Goal: Complete application form

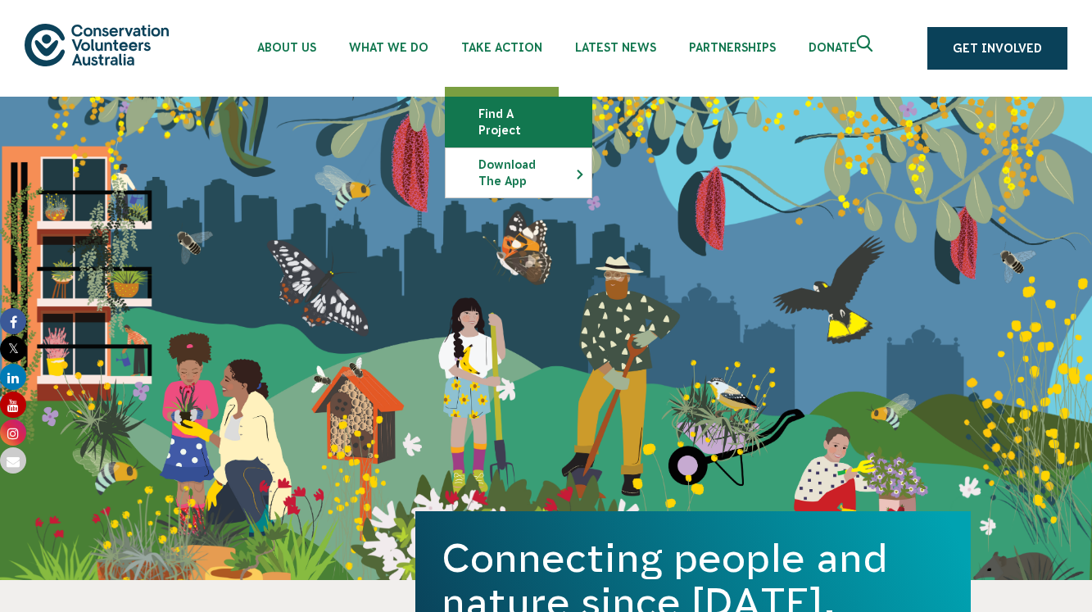
click at [523, 114] on link "Find a project" at bounding box center [519, 121] width 146 height 49
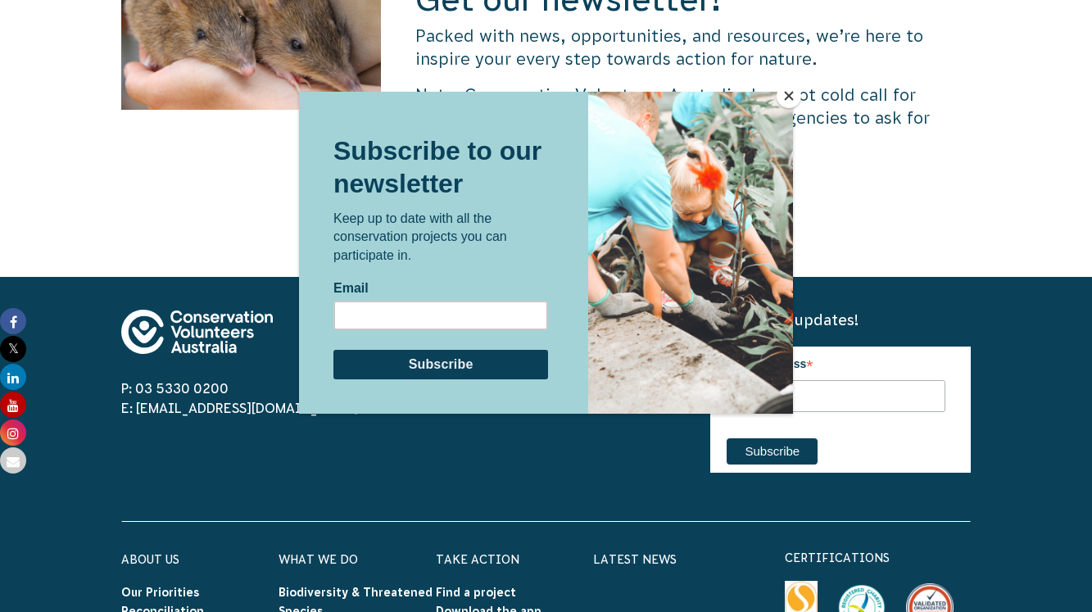
scroll to position [5181, 0]
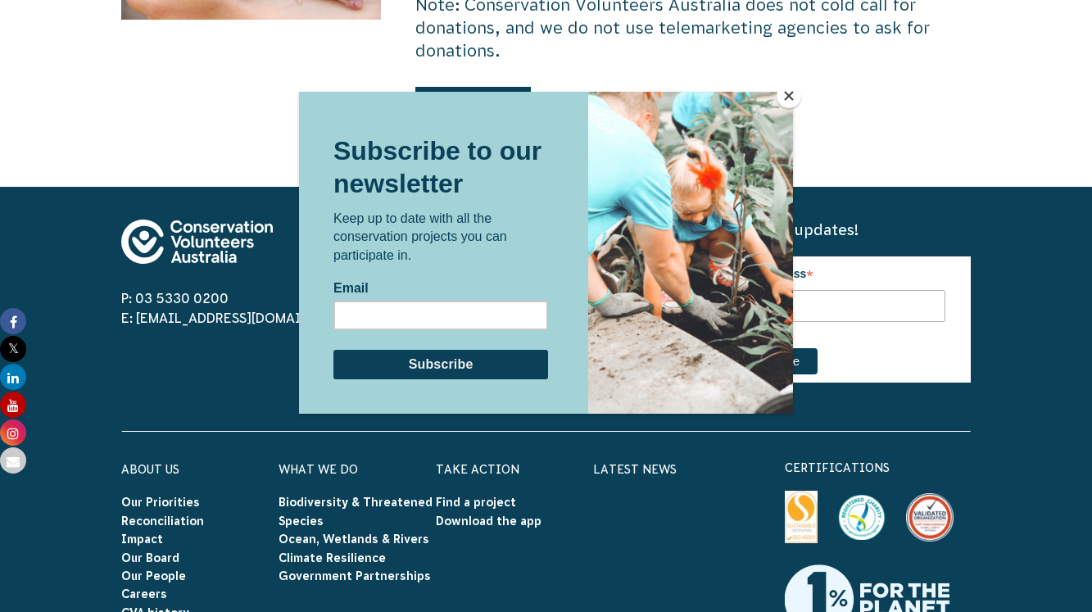
click at [791, 102] on button "Close" at bounding box center [789, 96] width 25 height 25
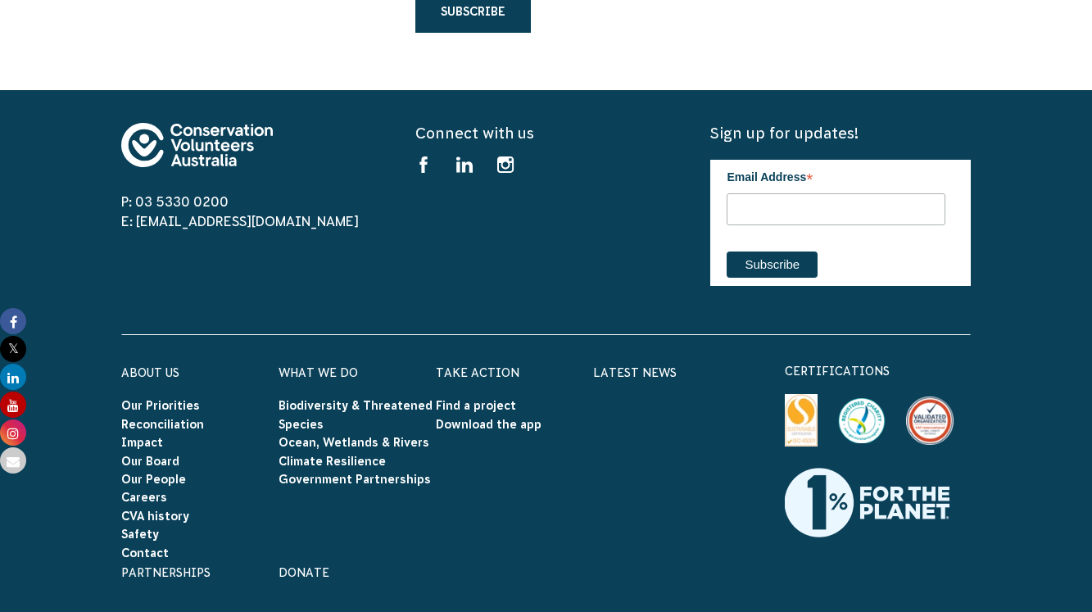
scroll to position [5390, 0]
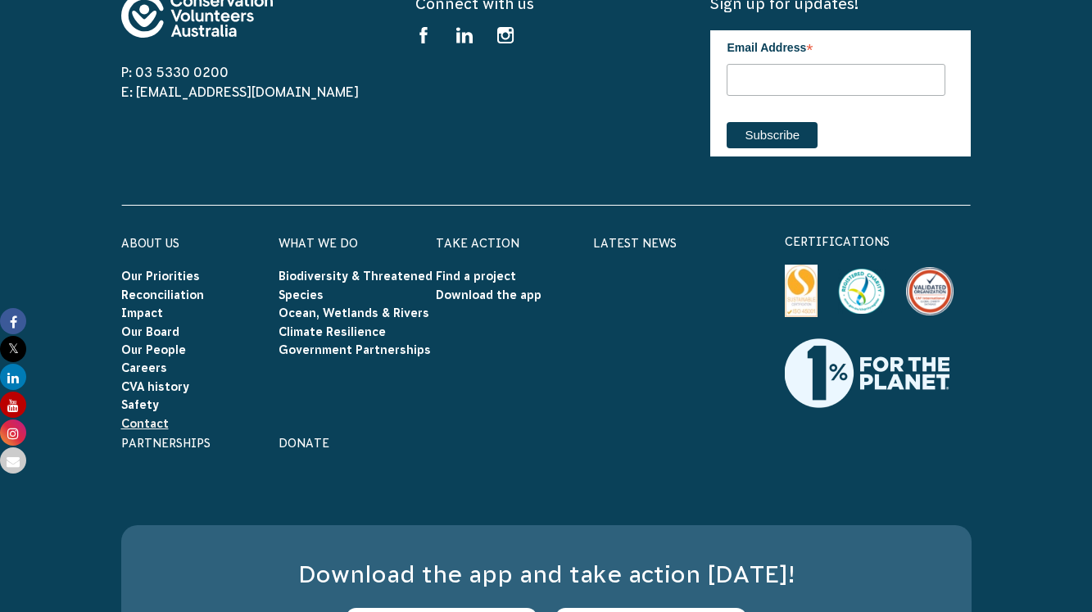
click at [158, 417] on link "Contact" at bounding box center [145, 423] width 48 height 13
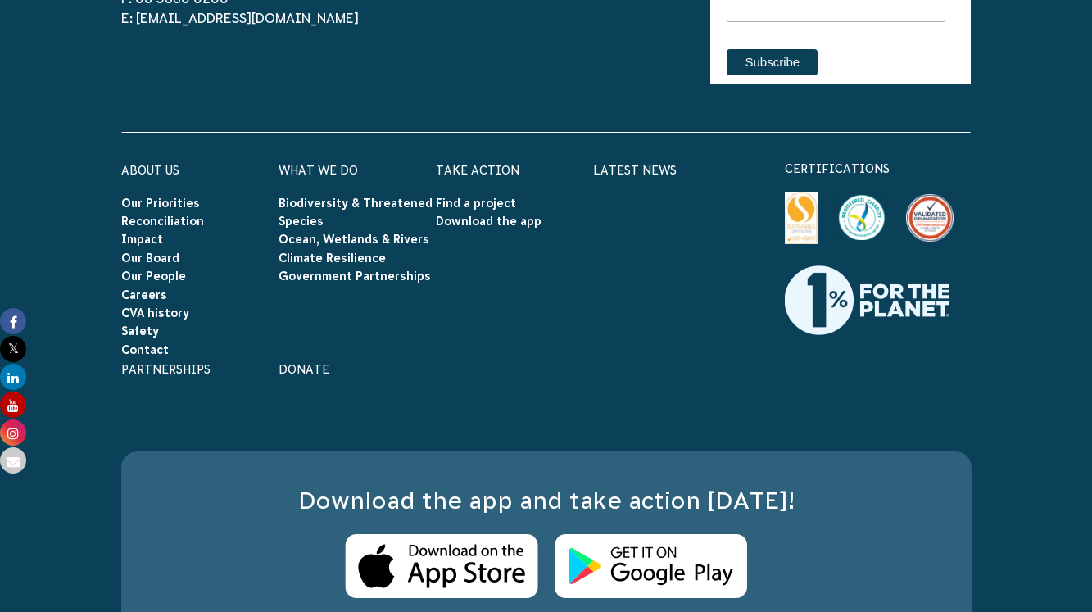
scroll to position [2845, 0]
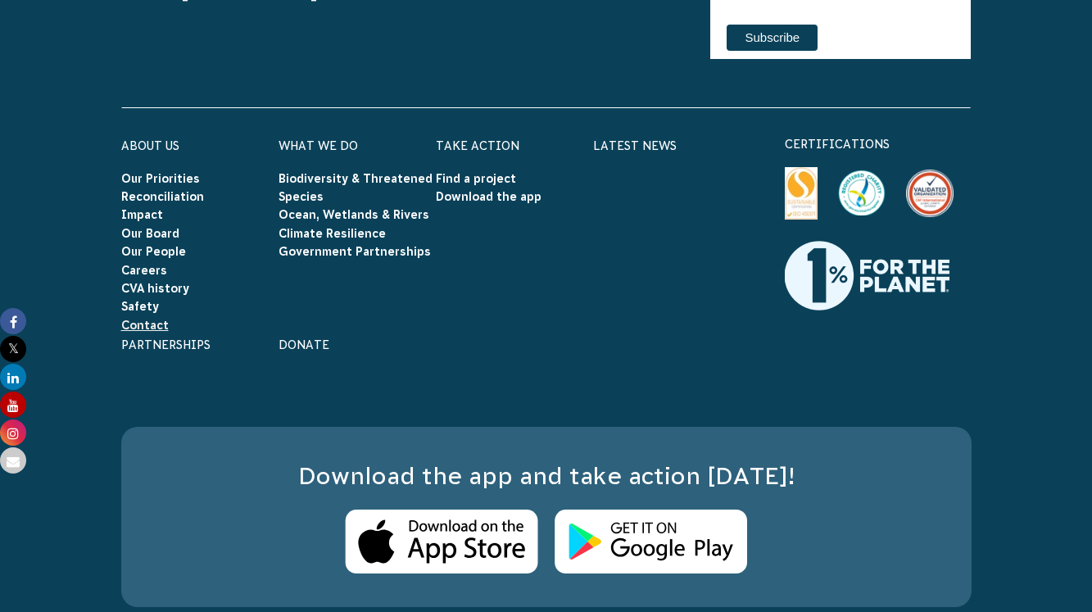
click at [147, 319] on link "Contact" at bounding box center [145, 325] width 48 height 13
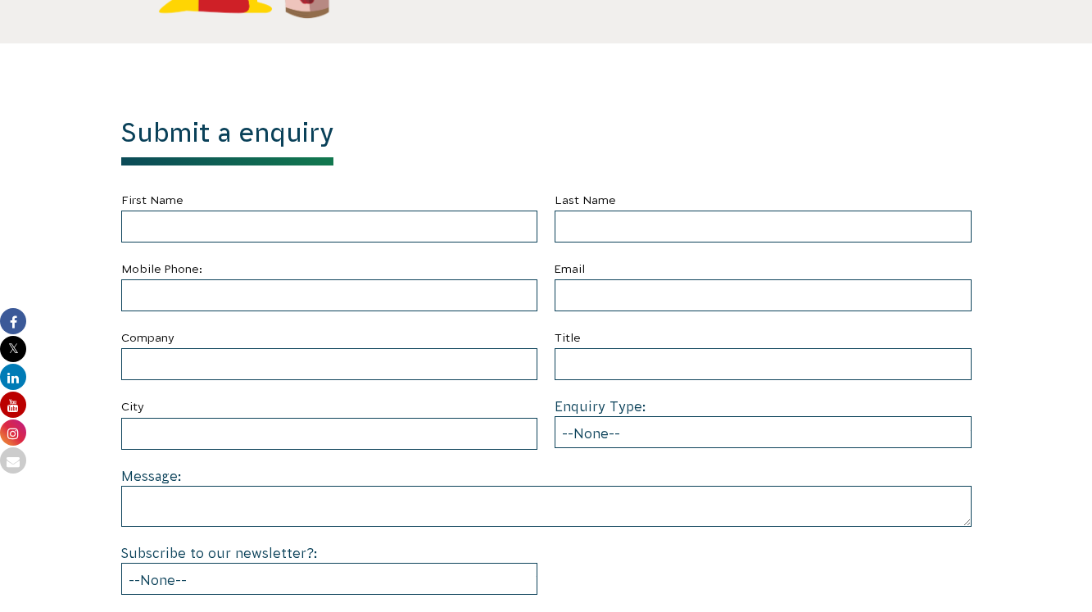
scroll to position [623, 0]
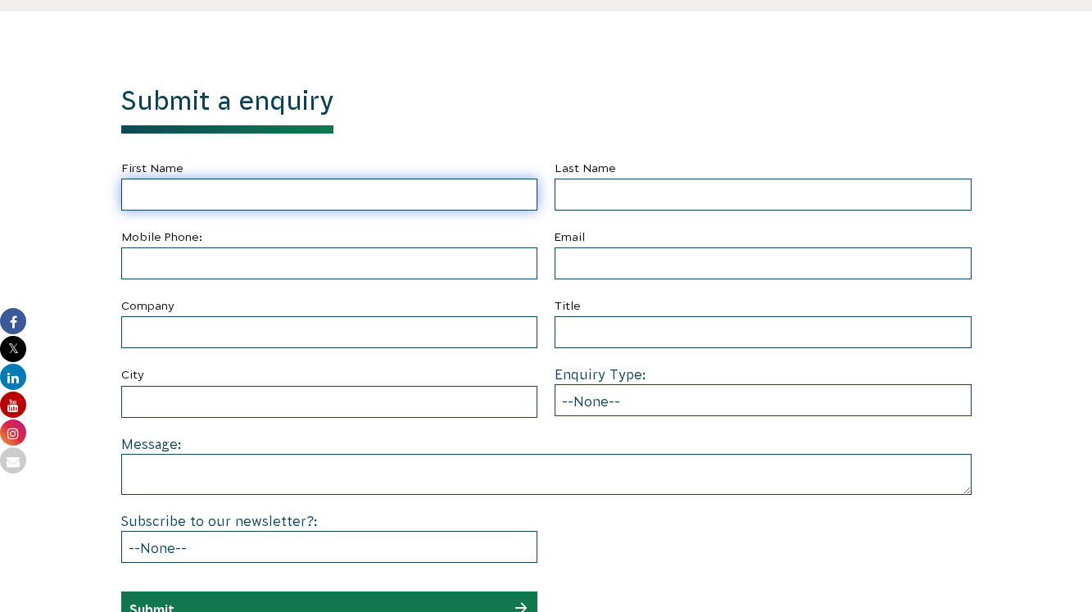
click at [387, 189] on input "First Name" at bounding box center [329, 195] width 417 height 32
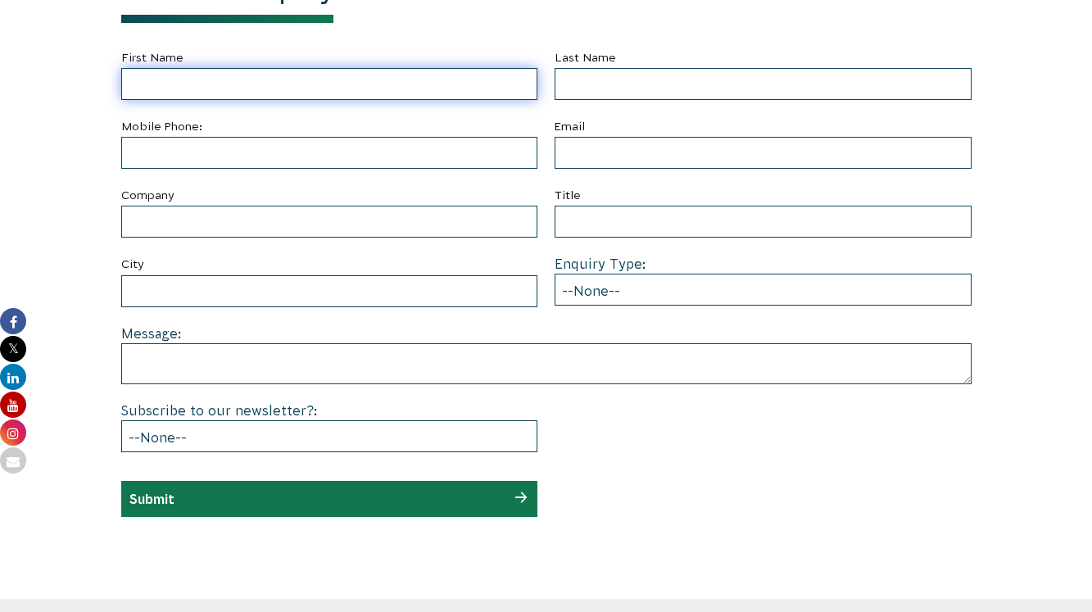
scroll to position [719, 0]
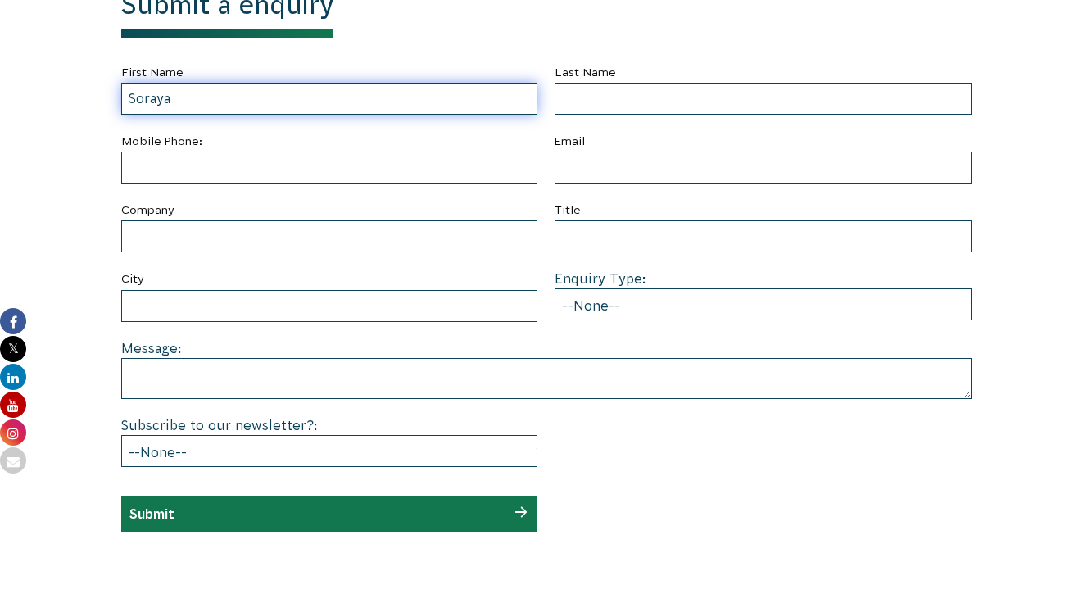
type input "Soraya"
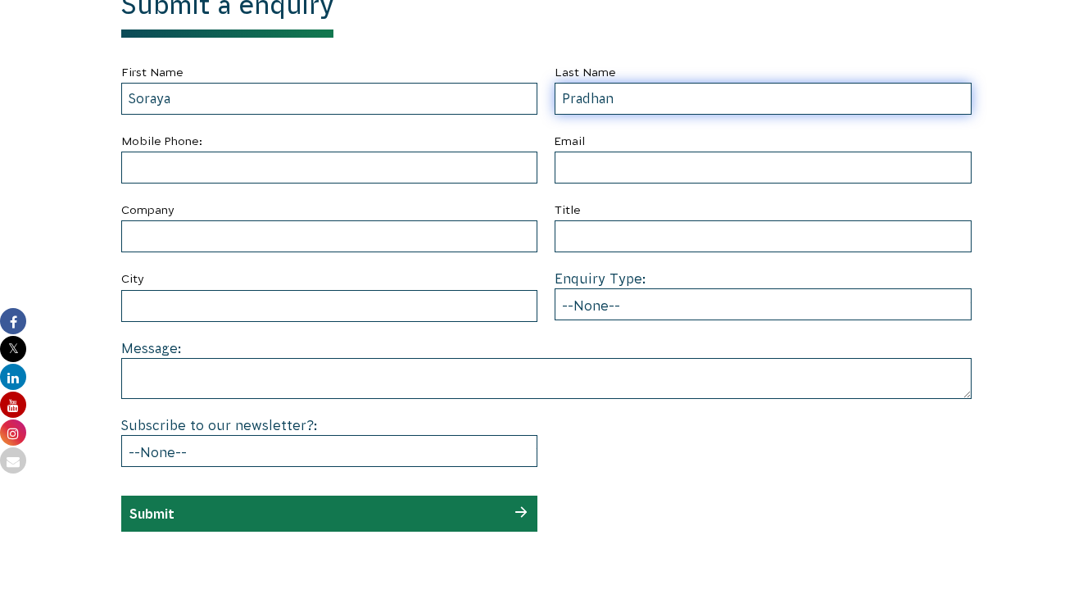
type input "Pradhan"
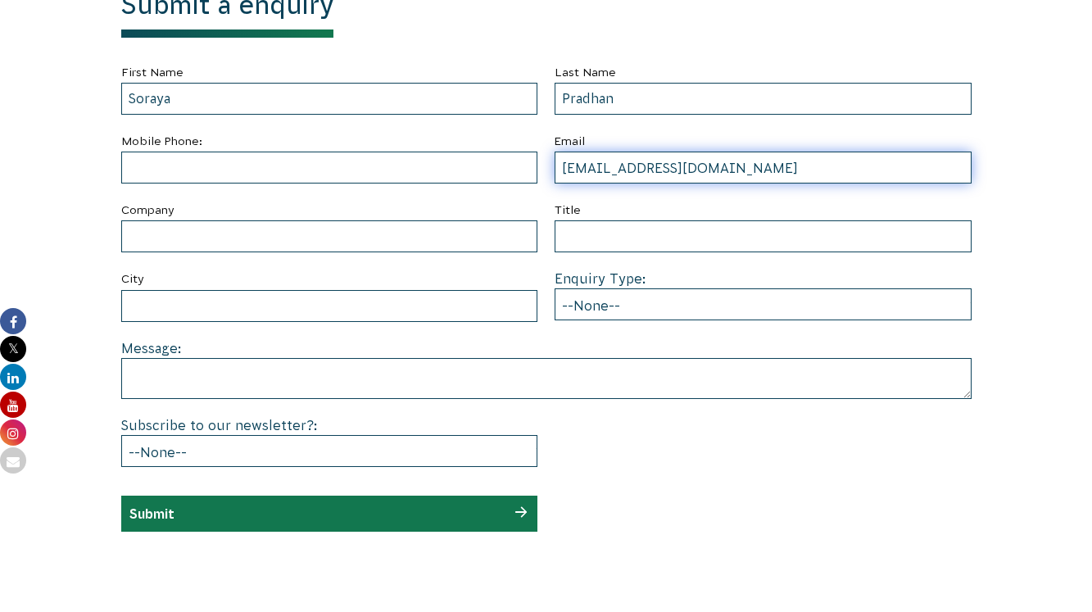
type input "soraya.pradhan@gmail.com"
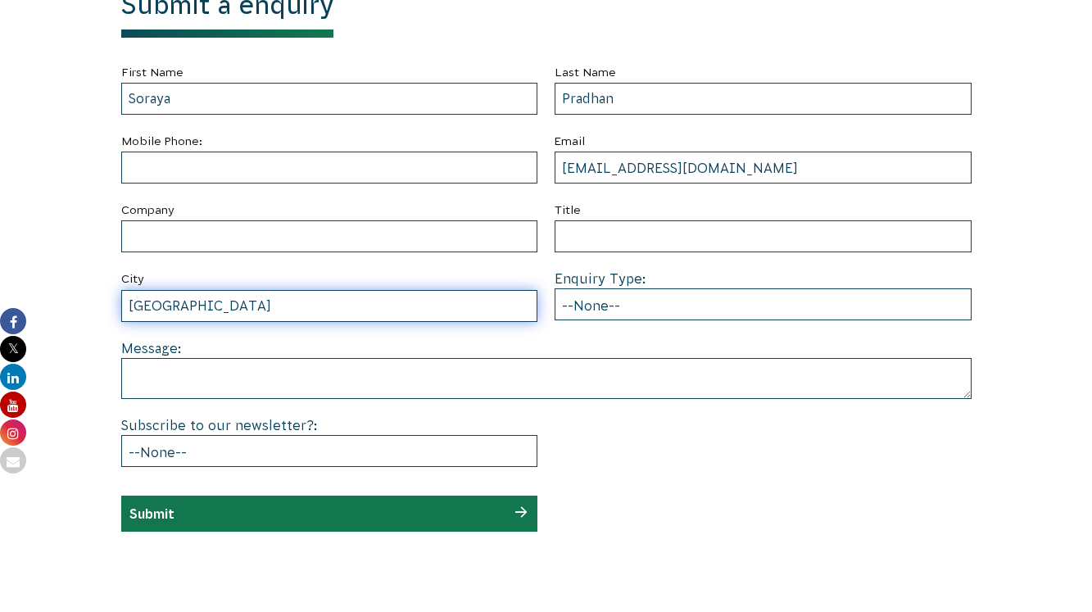
type input "Sydney"
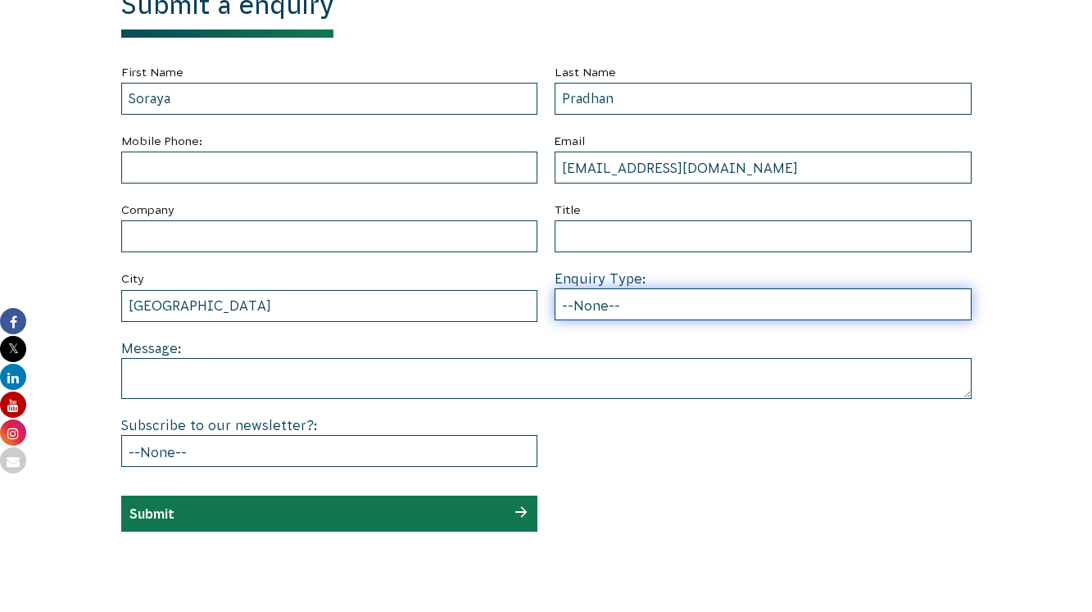
click at [585, 309] on select "--None-- Partnering on conservation and community projects Financial sponsorshi…" at bounding box center [763, 304] width 417 height 32
select select "Individual volunteering"
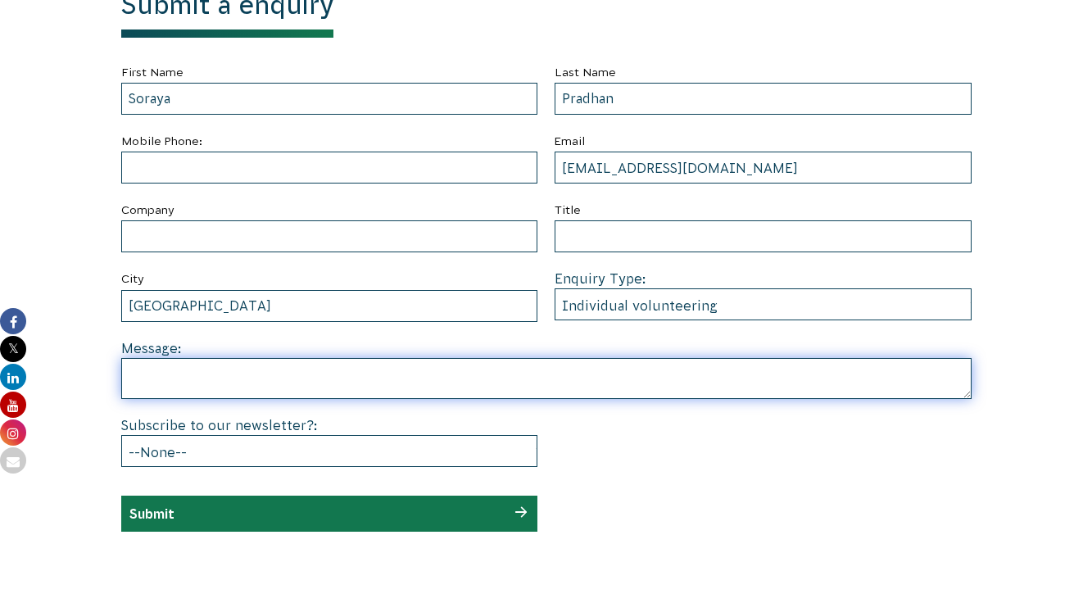
click at [429, 374] on textarea at bounding box center [546, 378] width 850 height 41
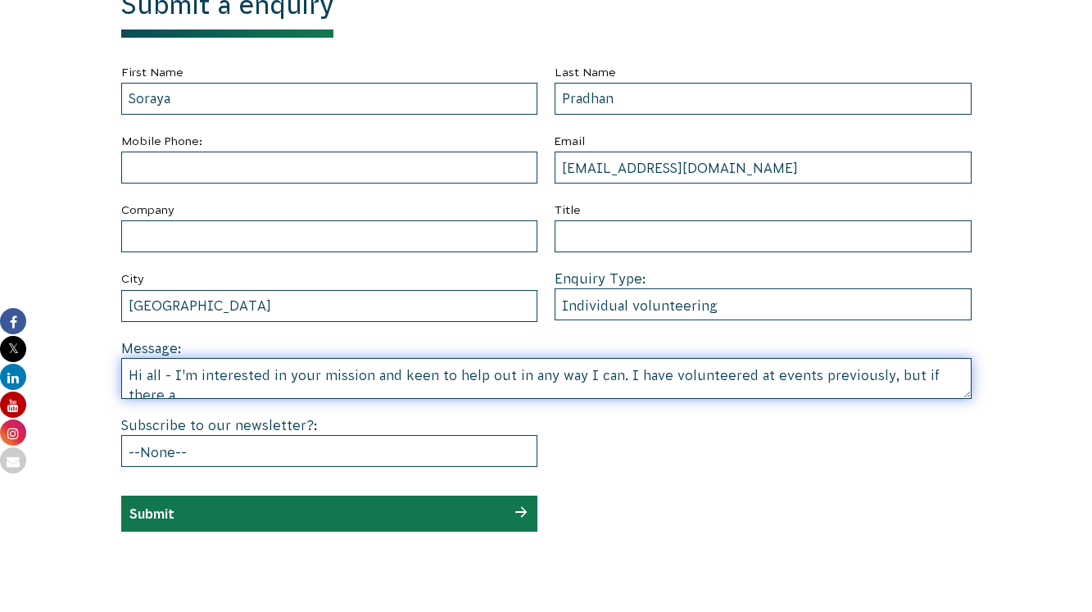
scroll to position [4, 0]
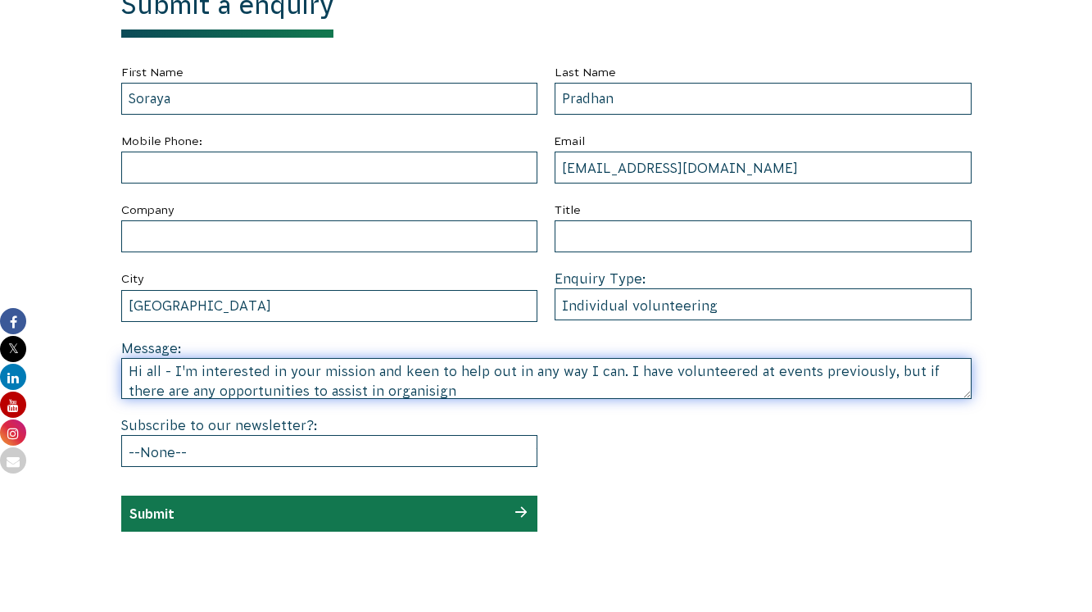
click at [380, 386] on textarea "Hi all - I'm interested in your mission and keen to help out in any way I can. …" at bounding box center [546, 378] width 850 height 41
click at [907, 369] on textarea "Hi all - I'm interested in your mission and keen to help out in any way I can. …" at bounding box center [546, 378] width 850 height 41
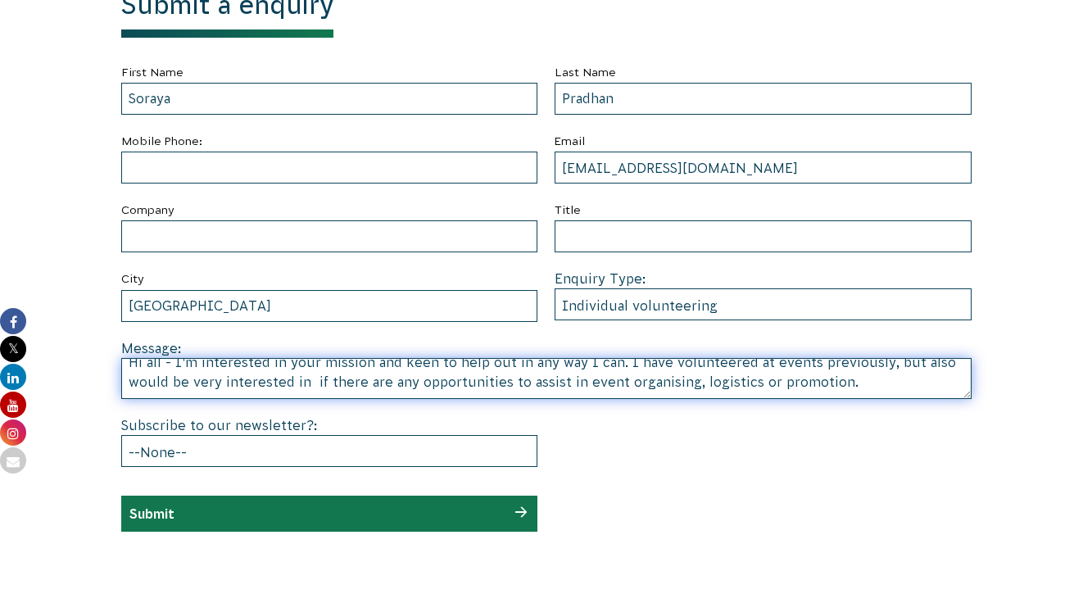
drag, startPoint x: 312, startPoint y: 388, endPoint x: 559, endPoint y: 383, distance: 246.6
click at [559, 383] on textarea "Hi all - I'm interested in your mission and keen to help out in any way I can. …" at bounding box center [546, 378] width 850 height 41
click at [674, 384] on textarea "Hi all - I'm interested in your mission and keen to help out in any way I can. …" at bounding box center [546, 378] width 850 height 41
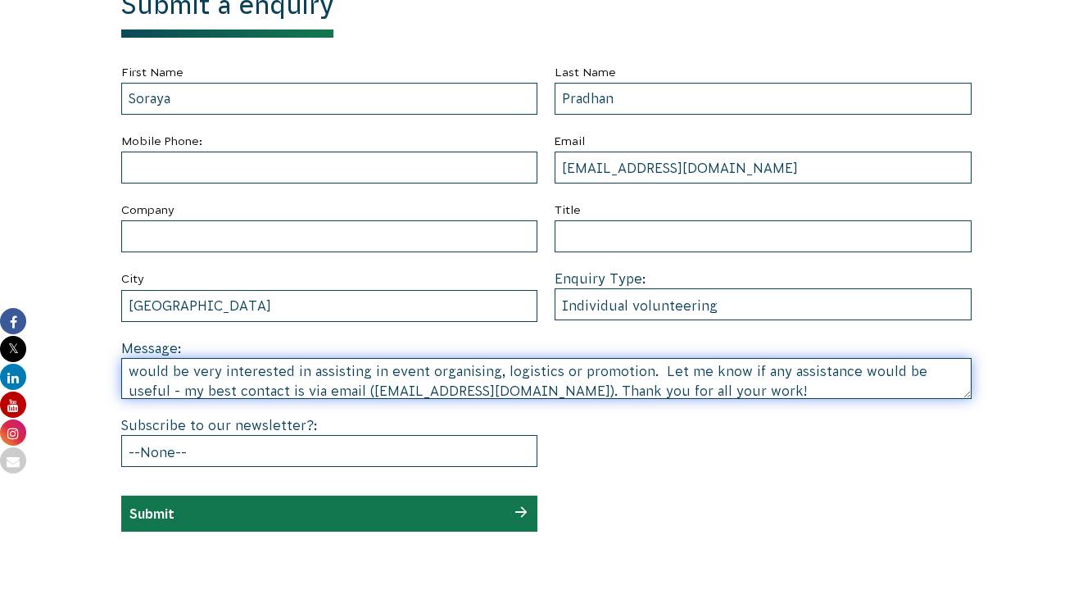
type textarea "Hi all - I'm interested in your mission and keen to help out in any way I can. …"
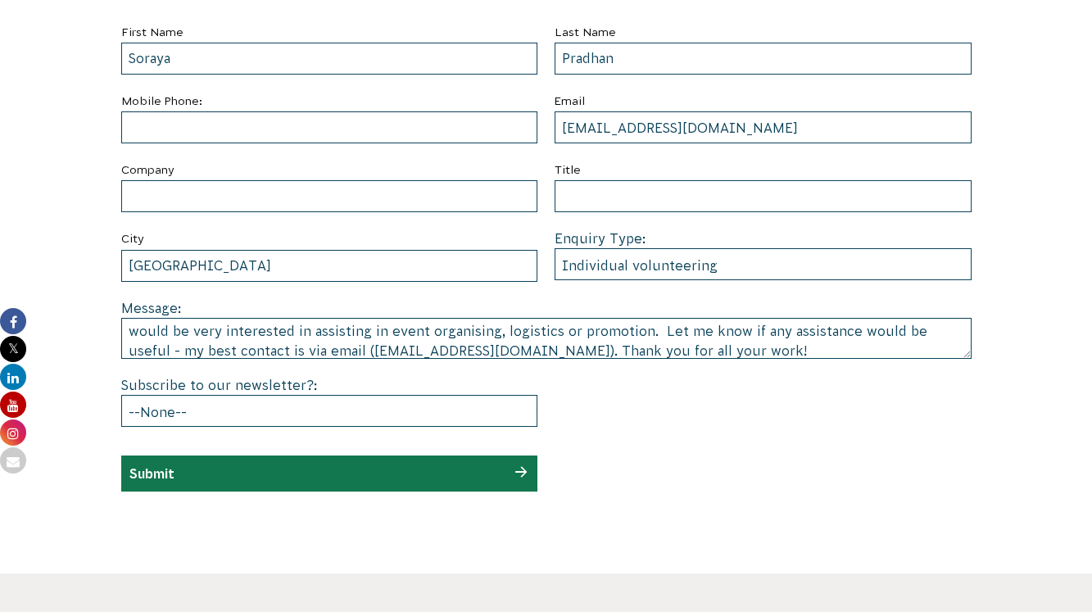
scroll to position [762, 0]
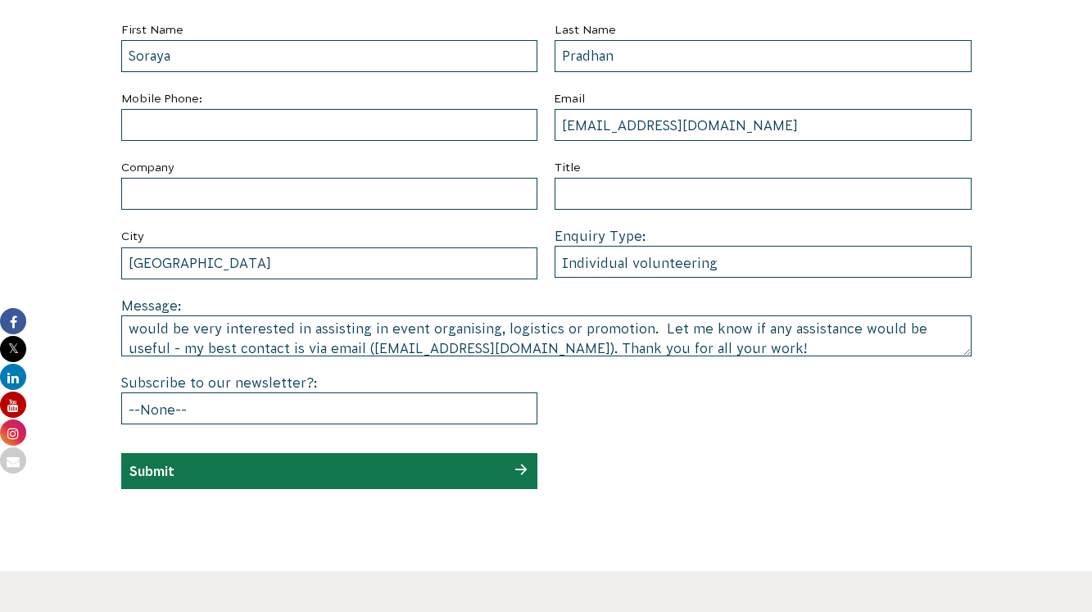
click at [431, 461] on div "Submit" at bounding box center [329, 471] width 417 height 36
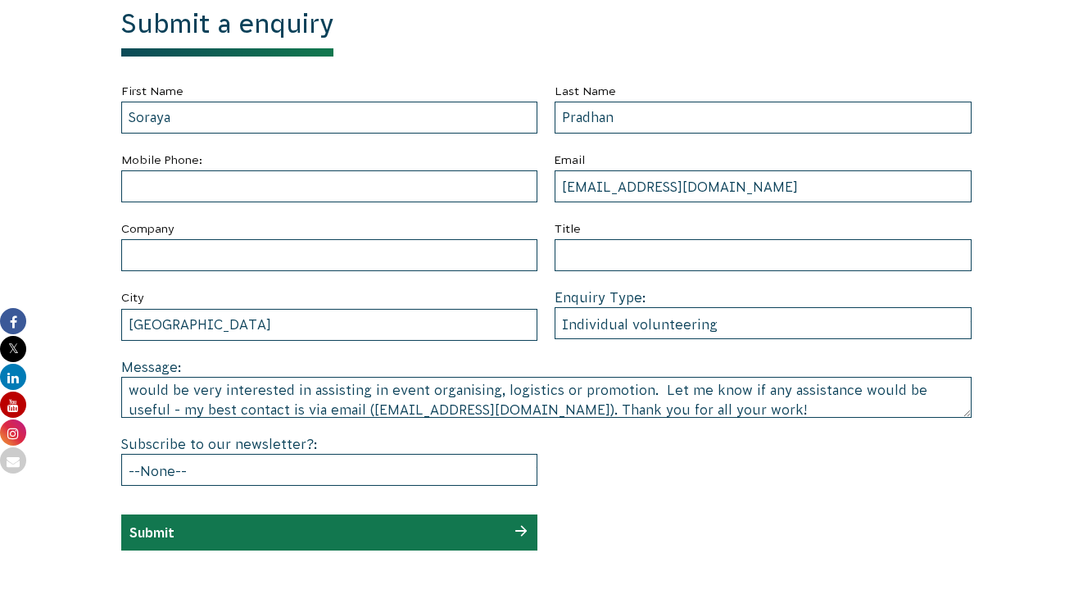
scroll to position [33, 0]
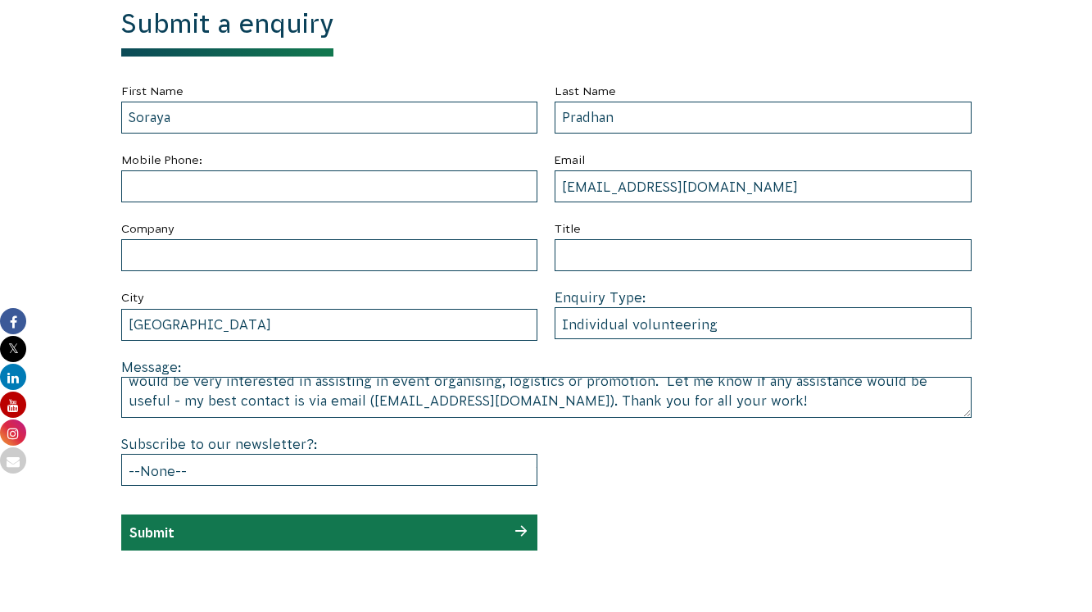
click at [510, 538] on div "Submit" at bounding box center [329, 532] width 417 height 36
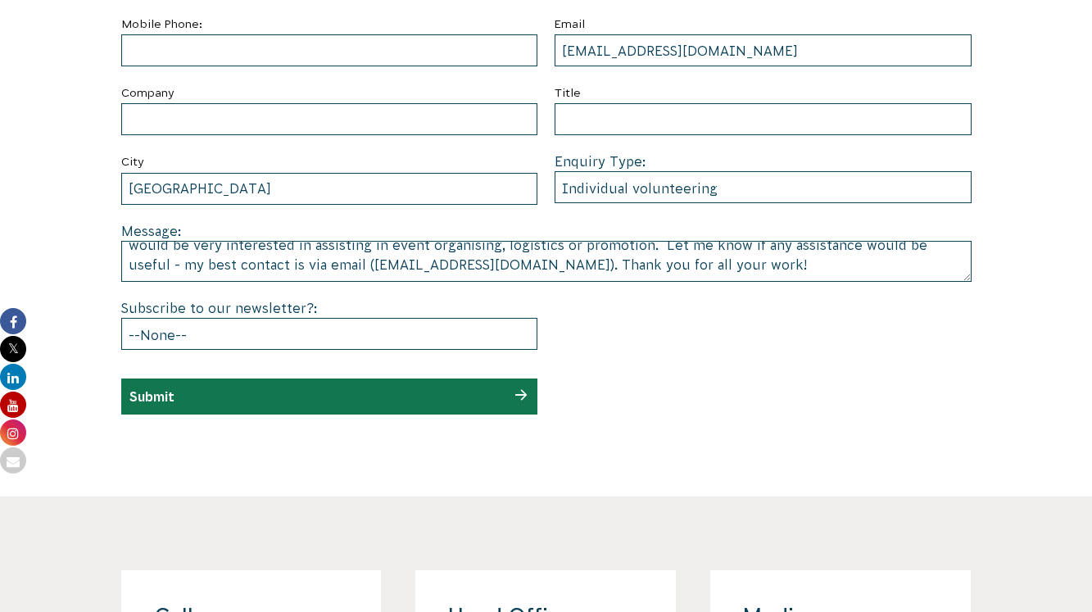
scroll to position [830, 0]
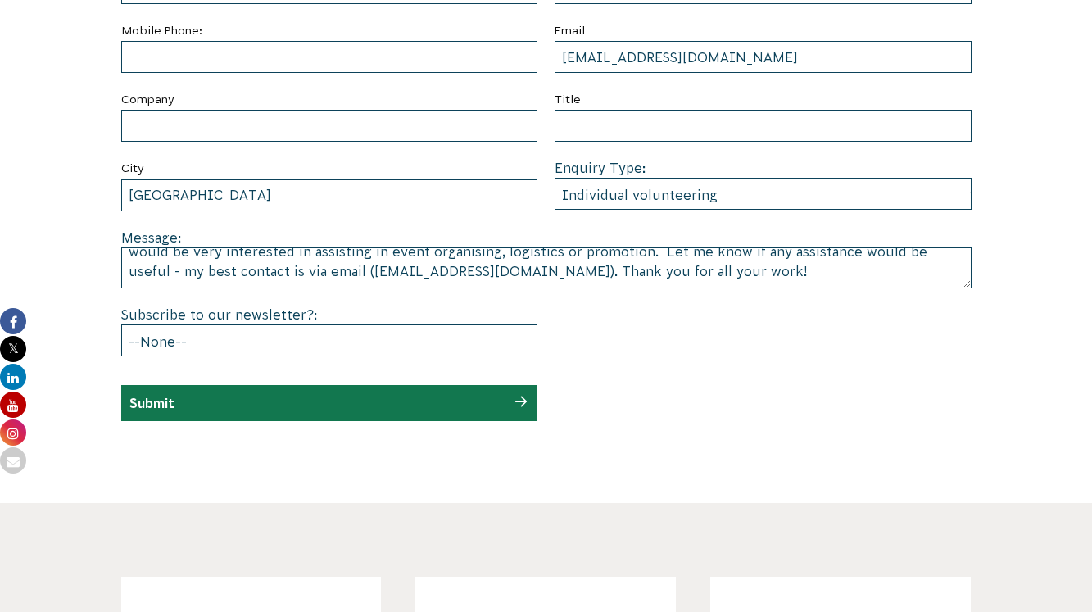
click at [473, 358] on form "First Name Soraya Last Name Pradhan Mobile Phone: Email soraya.pradhan@gmail.co…" at bounding box center [546, 186] width 850 height 469
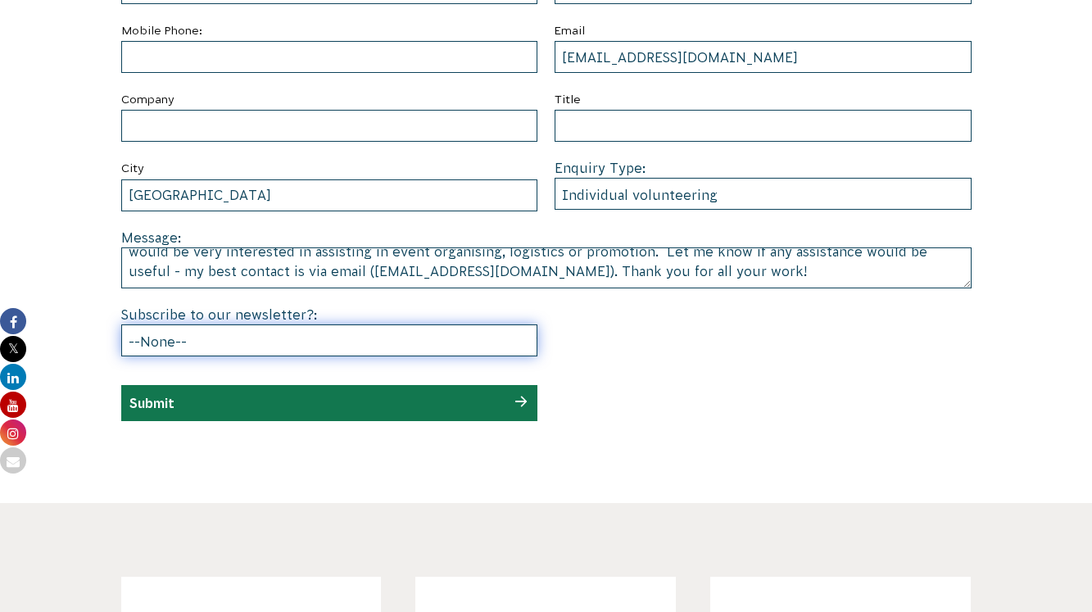
click at [473, 341] on select "--None-- Yes No" at bounding box center [329, 340] width 417 height 32
select select "No"
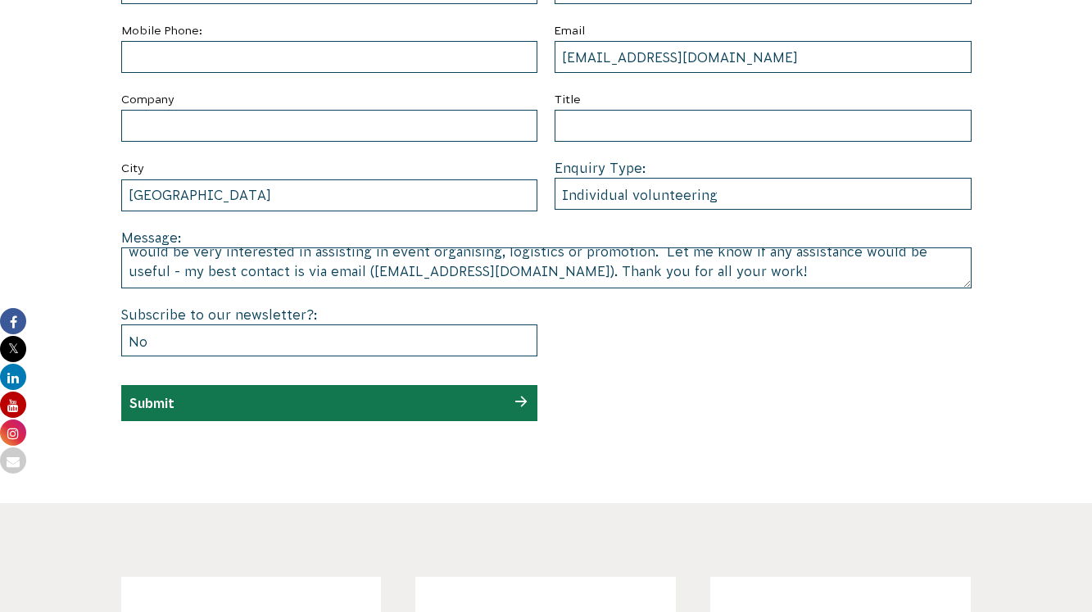
click at [258, 401] on div "Submit" at bounding box center [329, 403] width 417 height 36
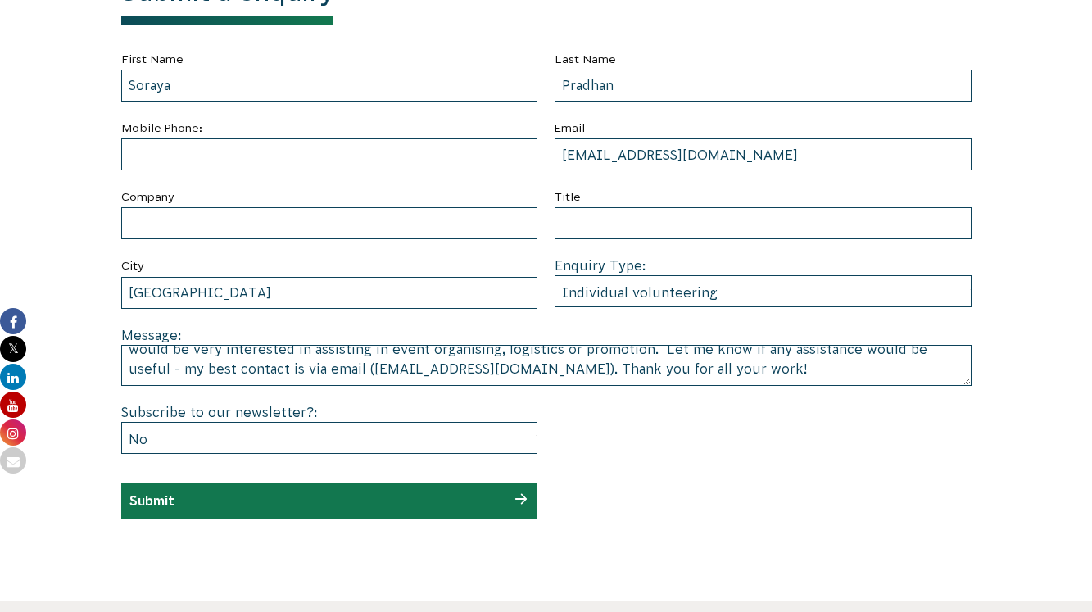
scroll to position [719, 0]
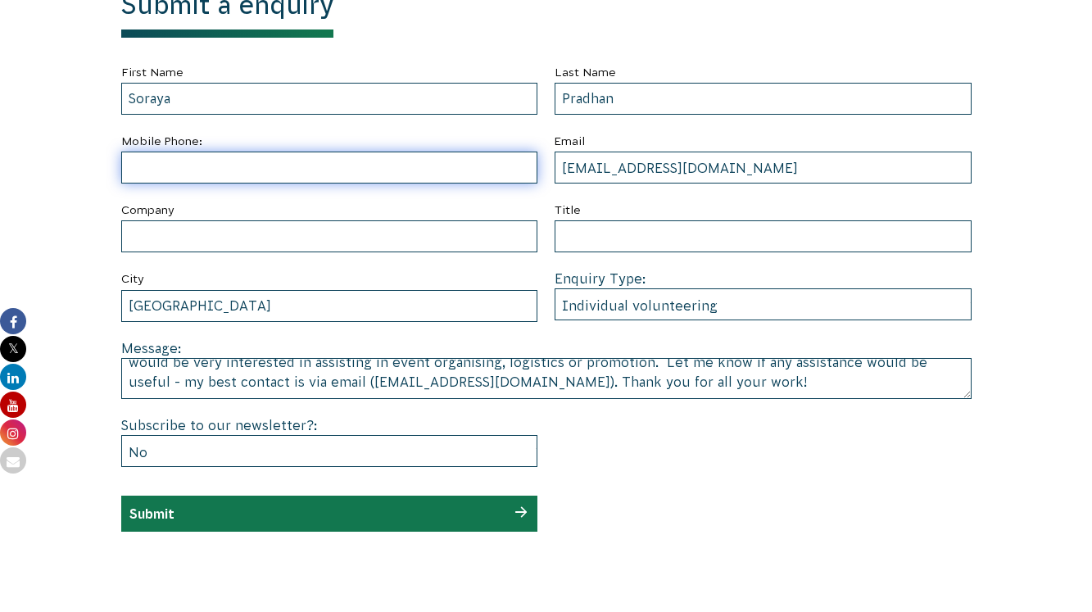
click at [279, 168] on input "text" at bounding box center [329, 168] width 417 height 32
type input "0410161362"
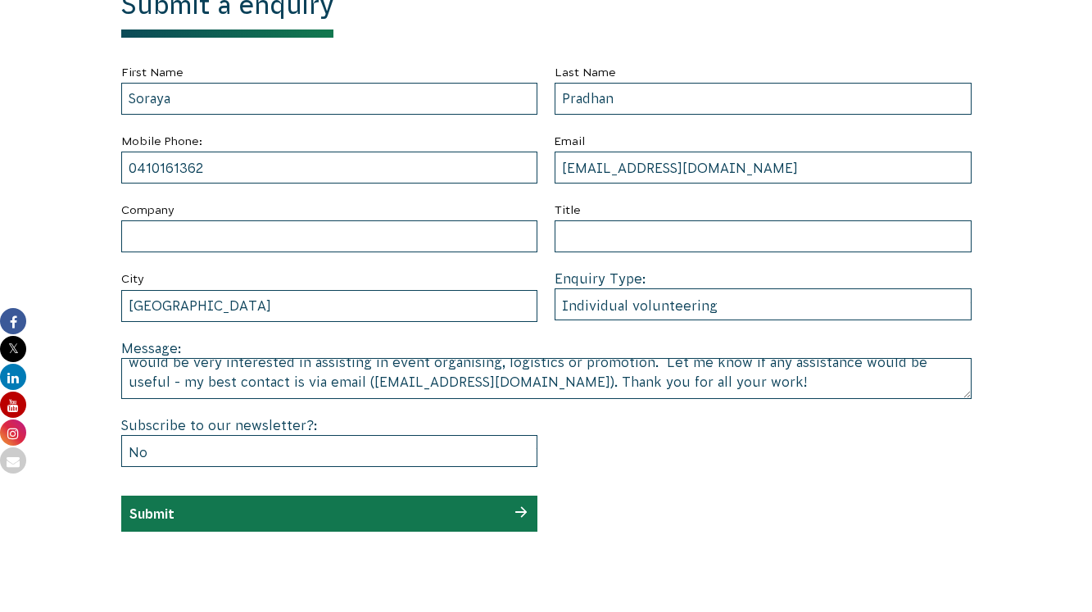
click at [220, 519] on div "Submit" at bounding box center [329, 514] width 417 height 36
click at [252, 519] on div "Submit" at bounding box center [329, 514] width 417 height 36
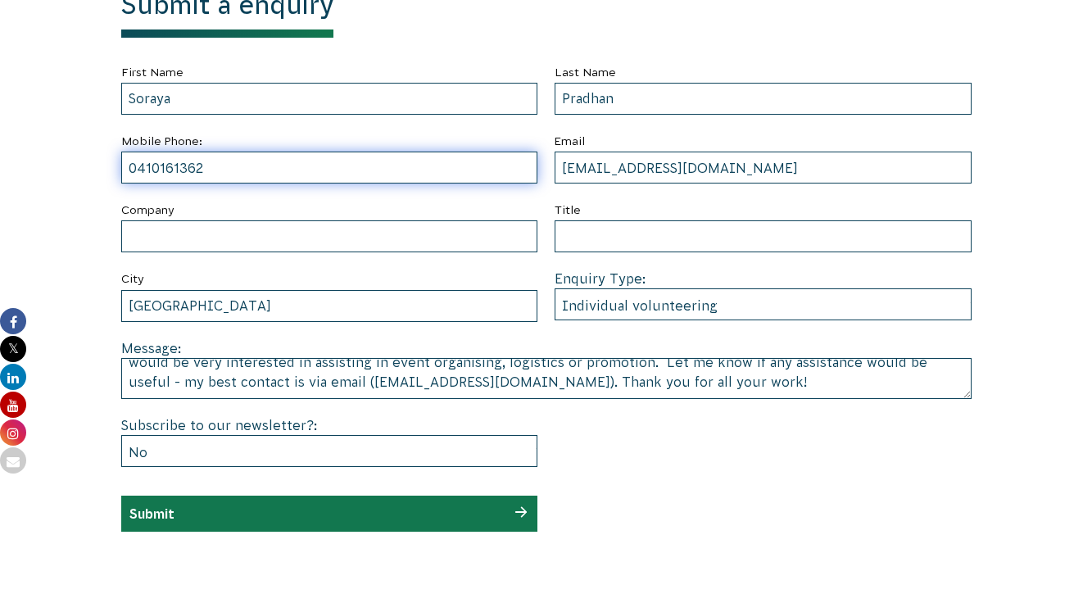
click at [343, 169] on input "0410161362" at bounding box center [329, 168] width 417 height 32
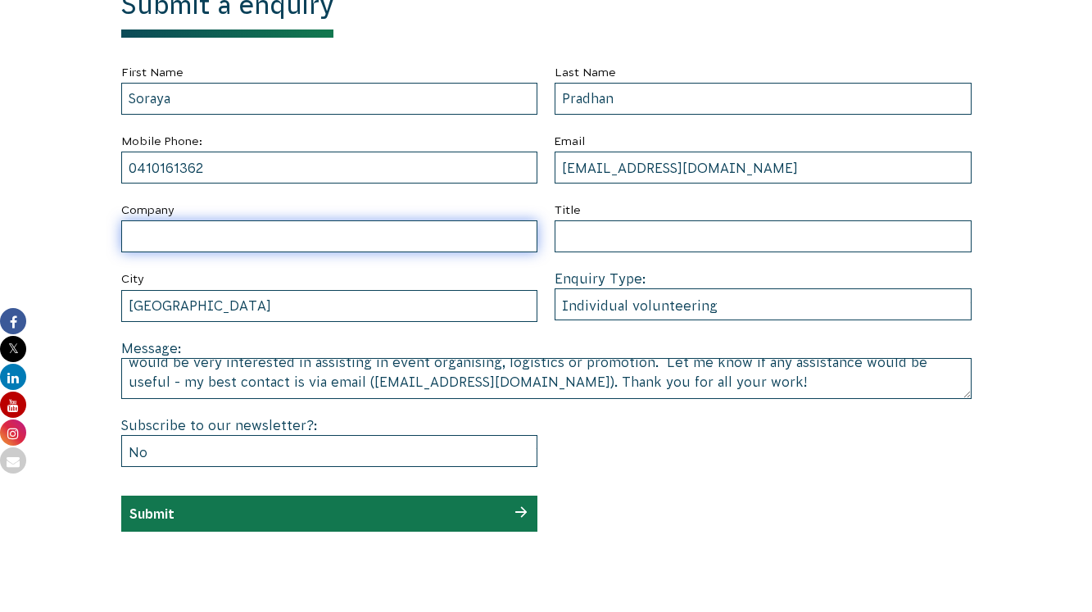
click at [326, 244] on input "Company" at bounding box center [329, 236] width 417 height 32
type input "N/A"
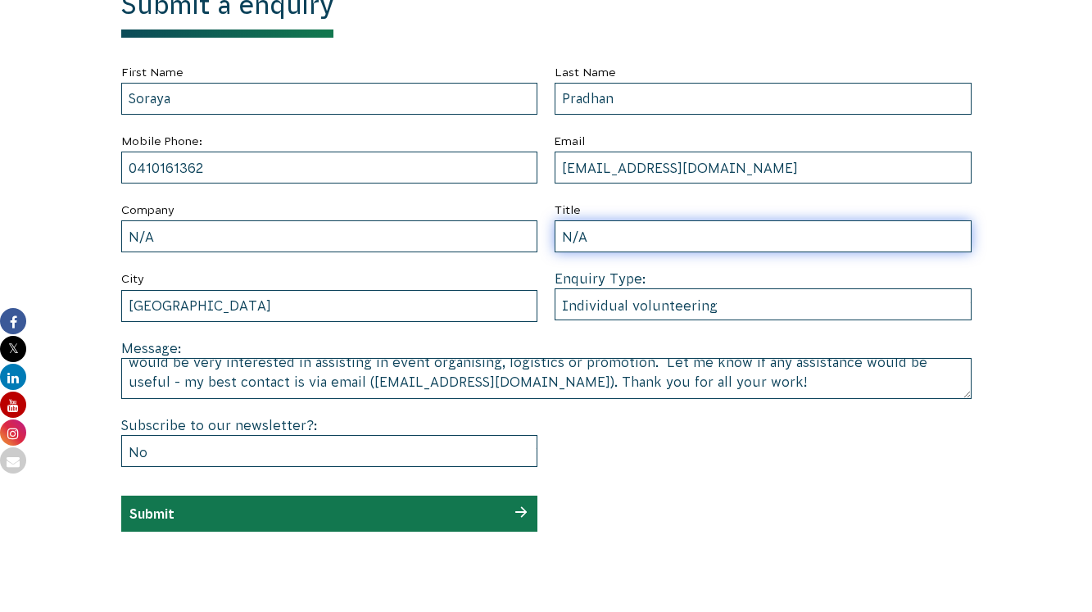
type input "N/A"
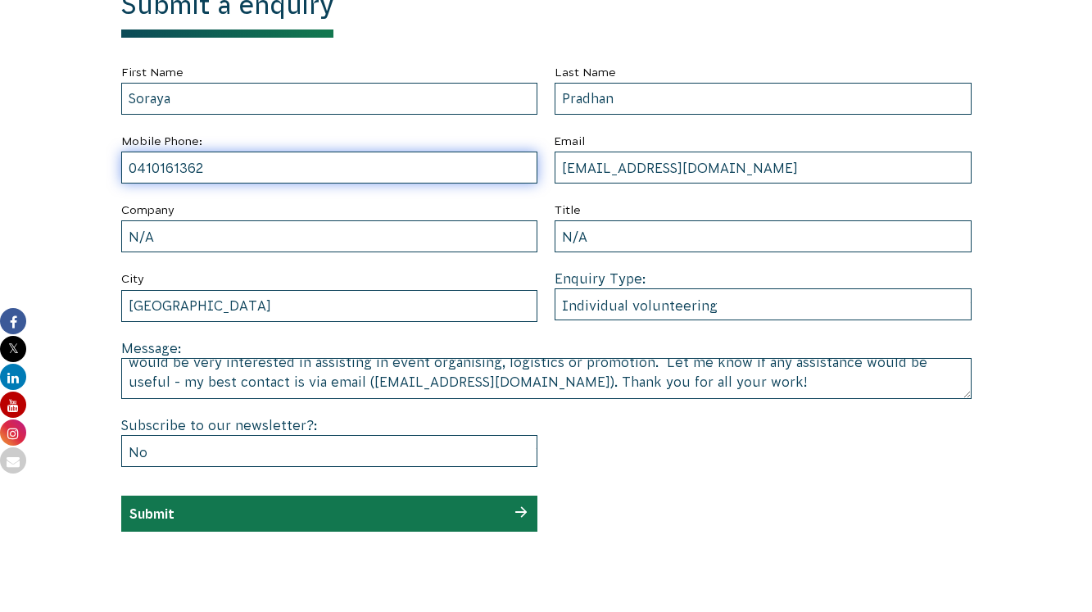
click at [369, 159] on input "0410161362" at bounding box center [329, 168] width 417 height 32
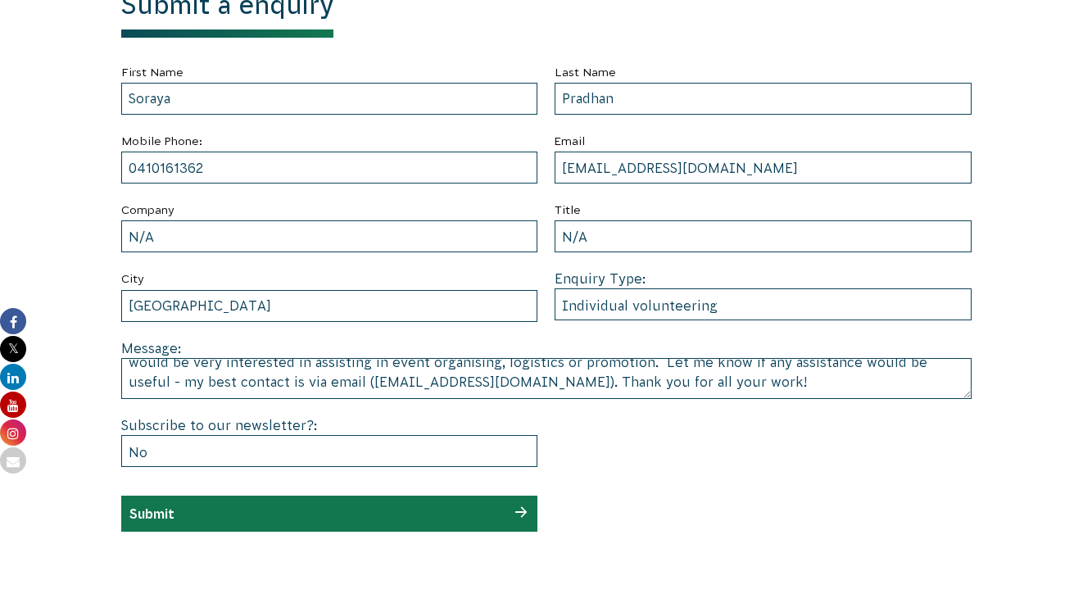
click at [356, 147] on label "Mobile Phone:" at bounding box center [329, 141] width 417 height 20
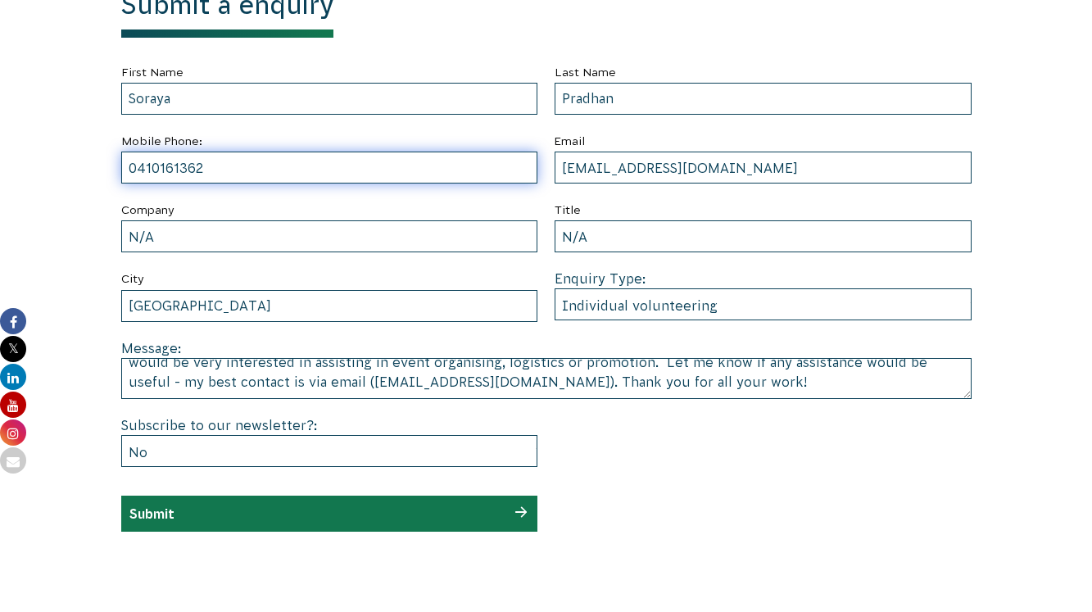
click at [344, 174] on input "0410161362" at bounding box center [329, 168] width 417 height 32
type input "0410161362"
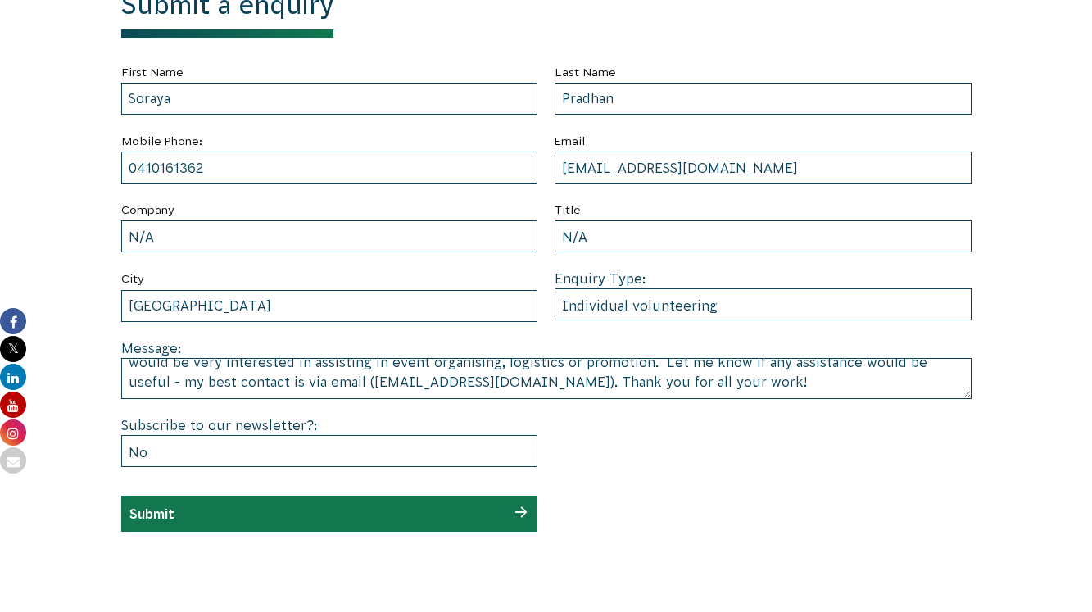
click at [63, 170] on section "Submit a enquiry First Name Soraya Last Name Pradhan Mobile Phone: 0410161362 E…" at bounding box center [546, 265] width 1092 height 698
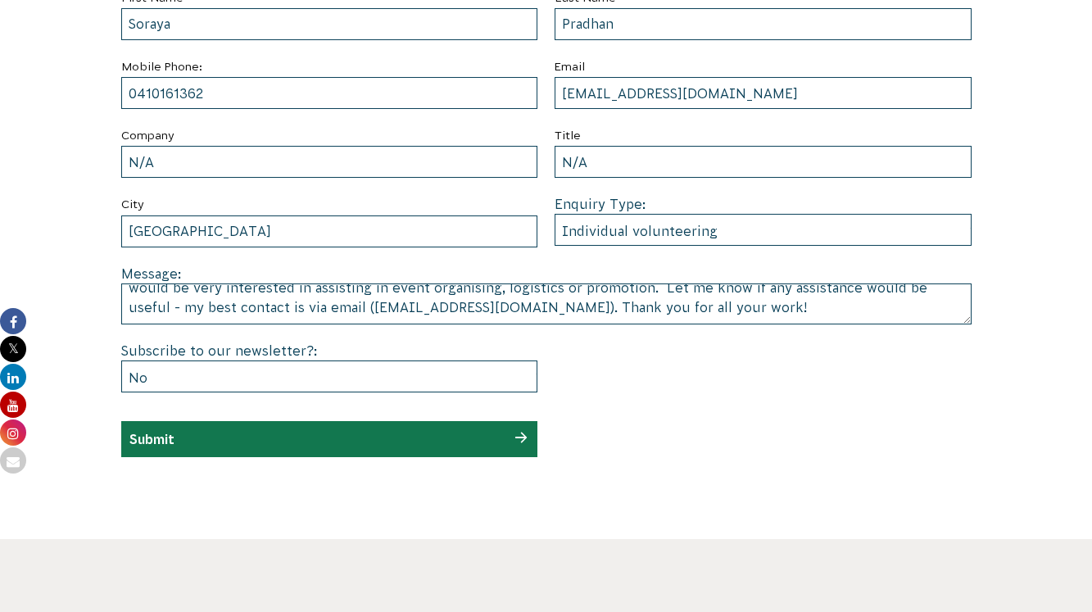
scroll to position [822, 0]
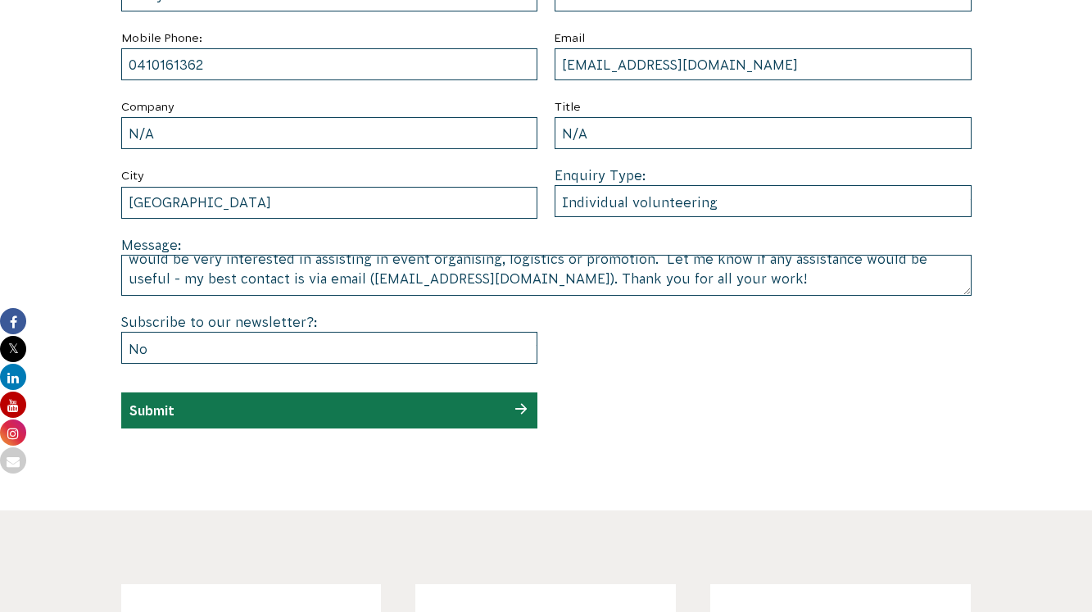
click at [228, 419] on div "Submit" at bounding box center [329, 410] width 417 height 36
click at [519, 410] on div "Submit" at bounding box center [329, 410] width 417 height 36
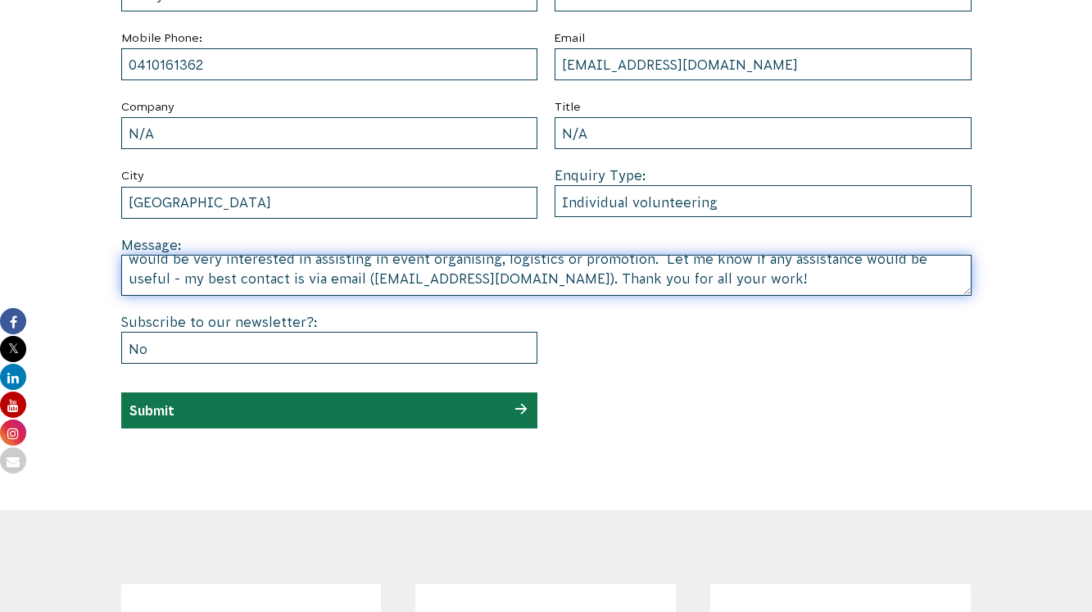
click at [514, 275] on textarea "Hi all - I'm interested in your mission and keen to help out in any way I can. …" at bounding box center [546, 275] width 850 height 41
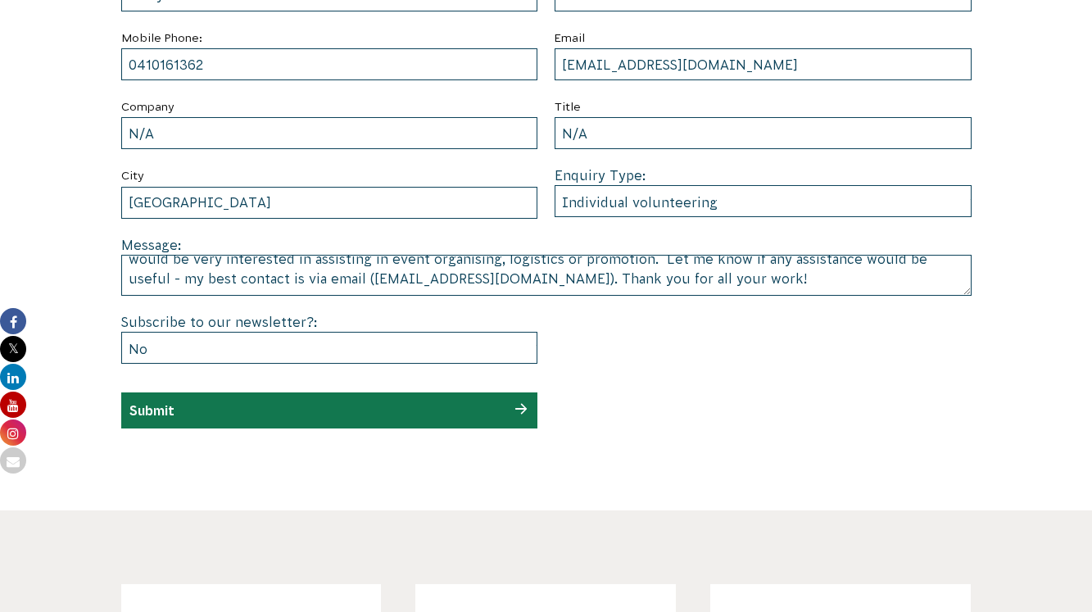
click at [491, 401] on div "Submit" at bounding box center [329, 410] width 417 height 36
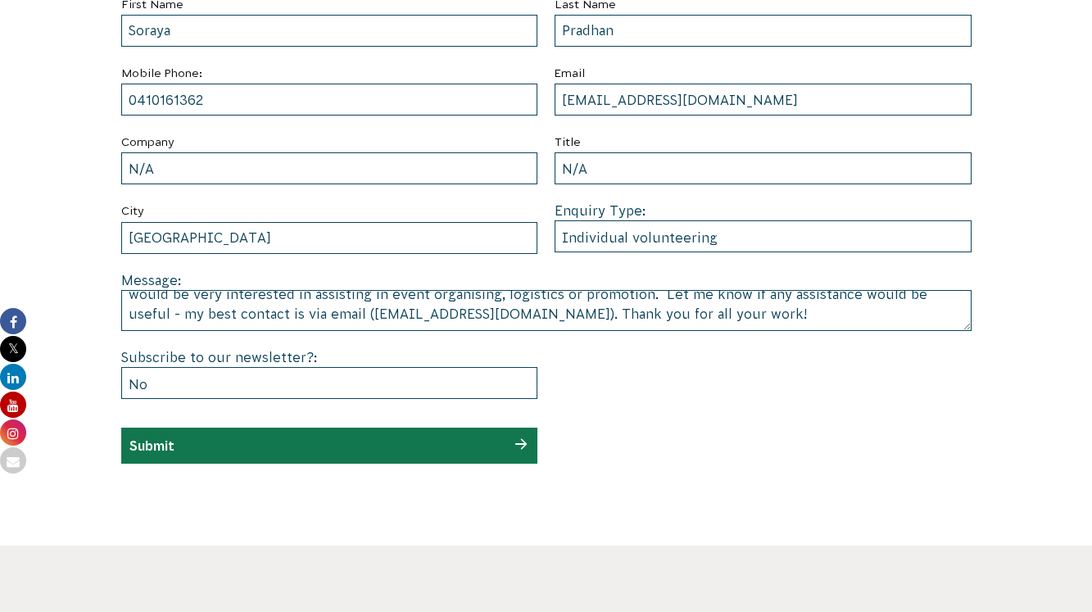
scroll to position [0, 0]
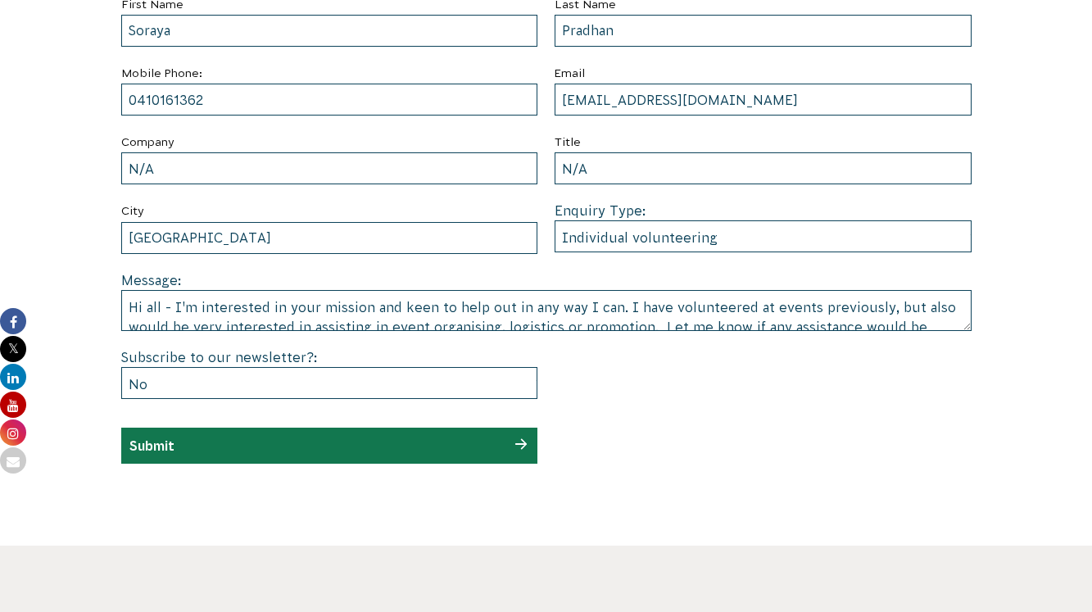
click at [418, 462] on div "Submit" at bounding box center [329, 446] width 417 height 36
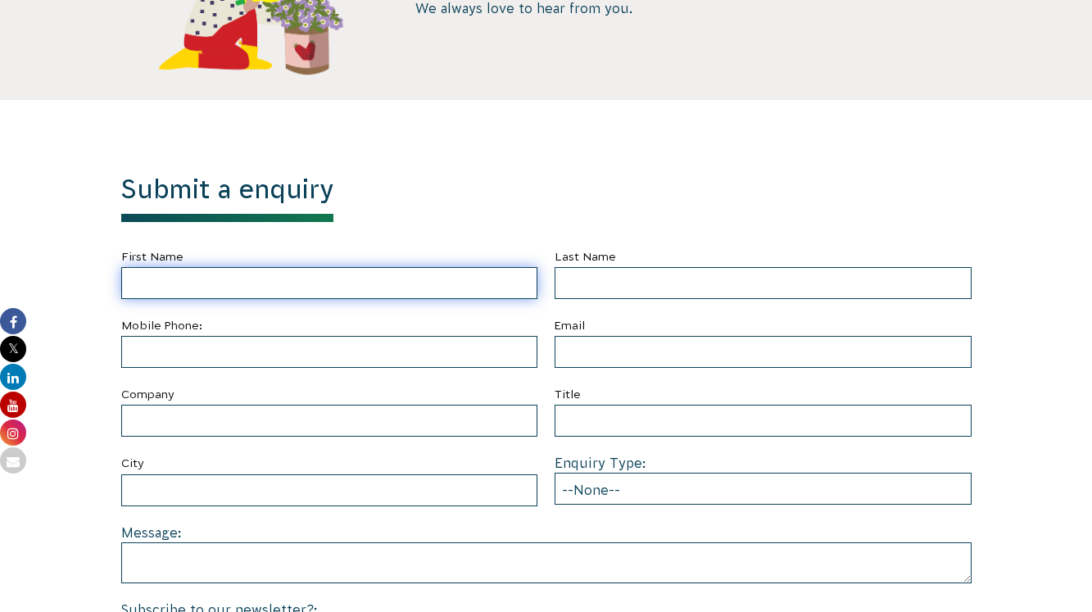
click at [419, 288] on input "First Name" at bounding box center [329, 283] width 417 height 32
type input "Soraya"
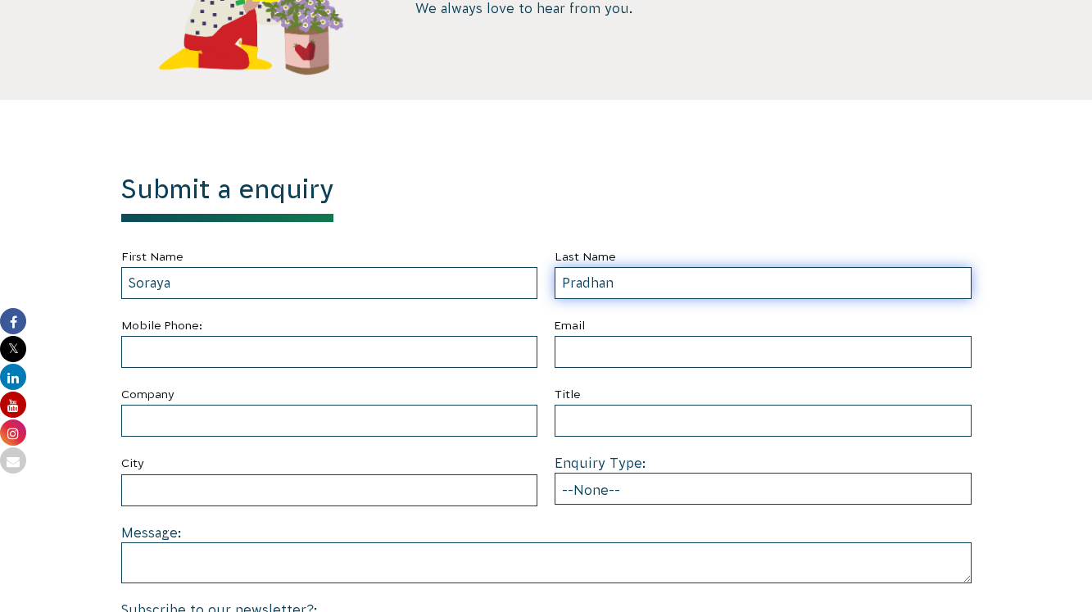
type input "Pradhan"
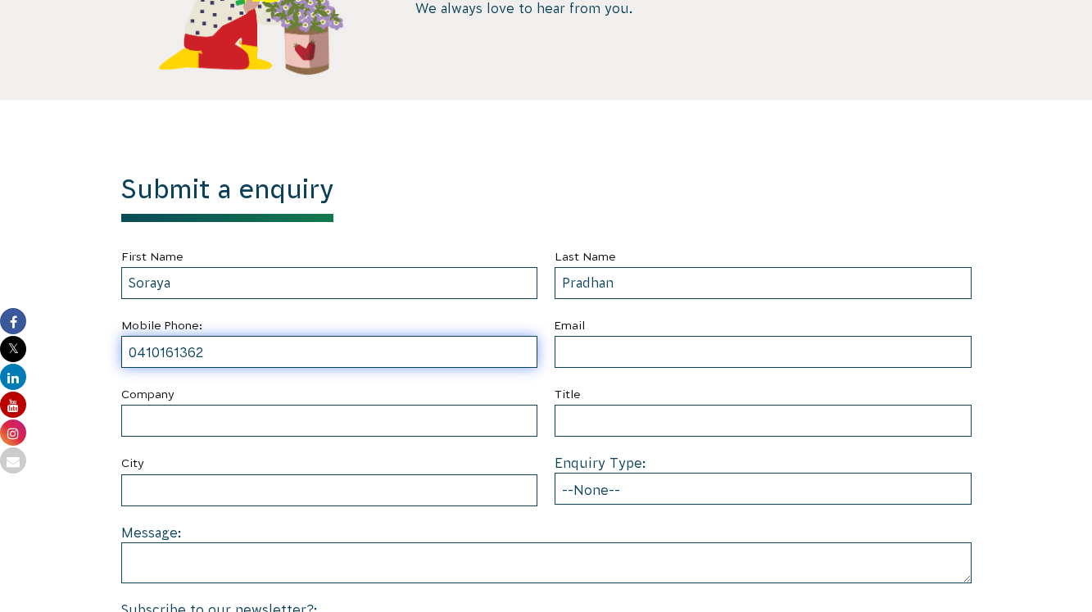
type input "0410161362"
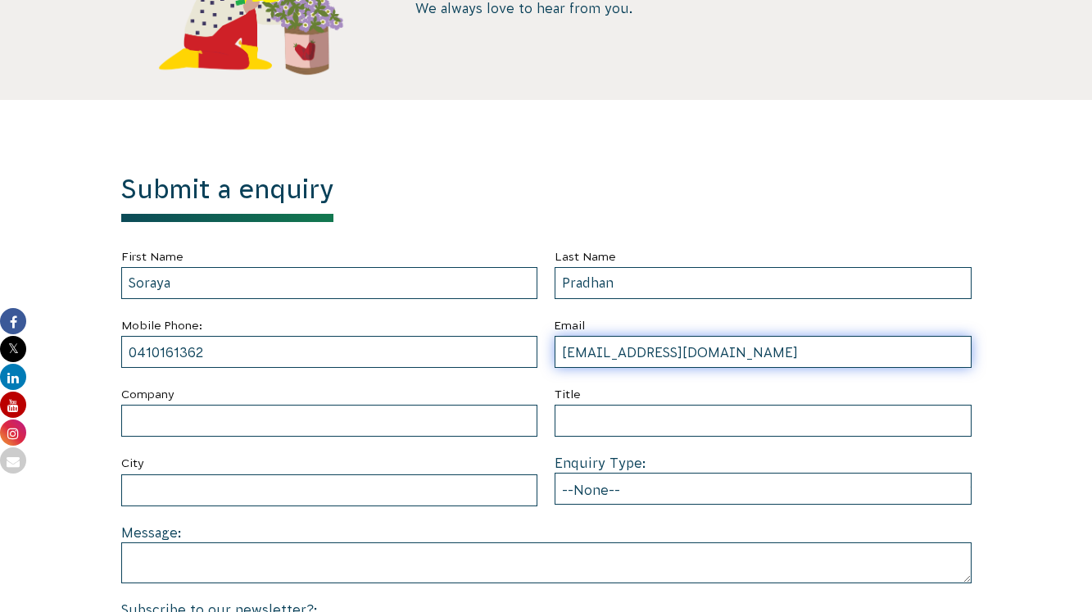
type input "soraya.pradhan@gmail.com"
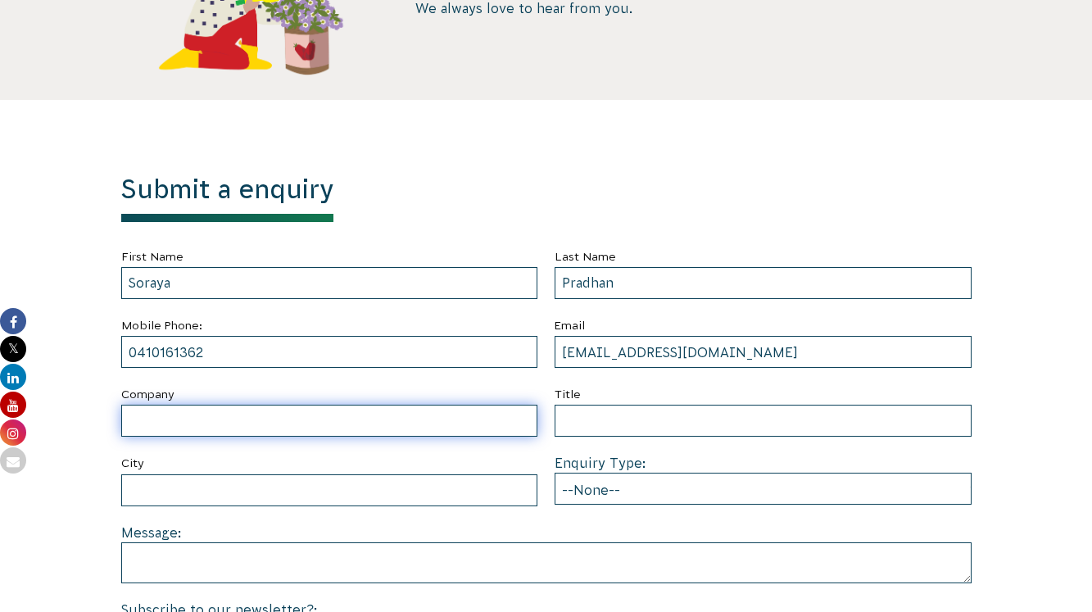
type input "S"
type input "N/A"
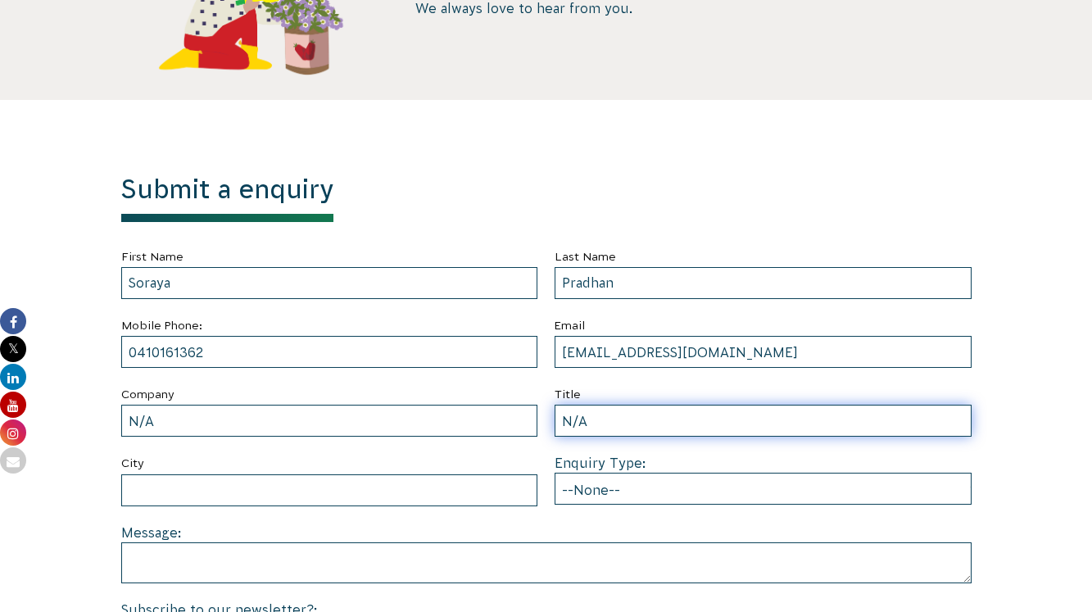
type input "N/A"
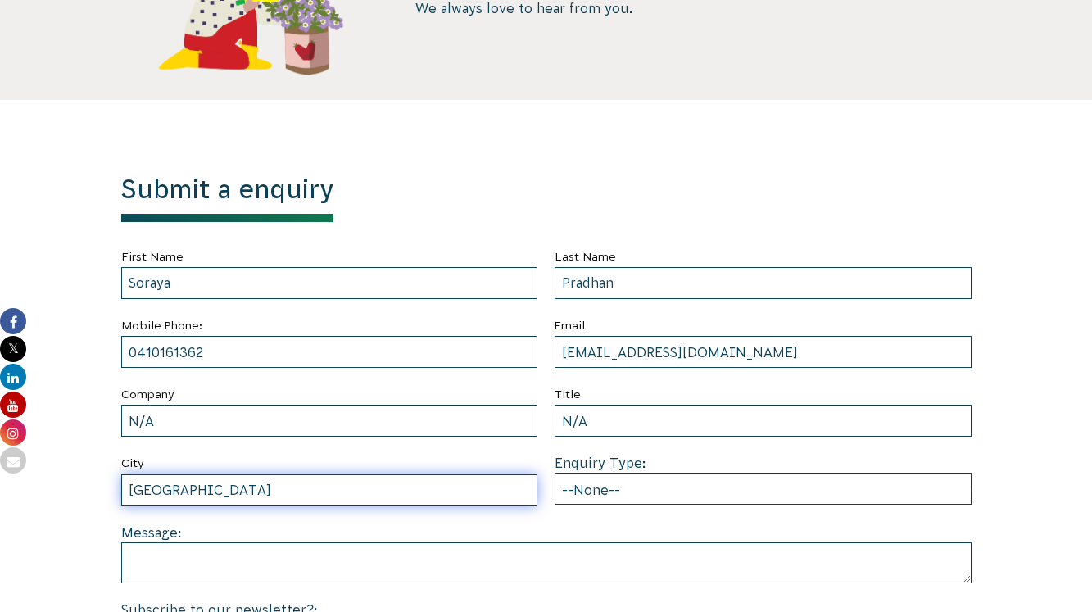
type input "Sydney"
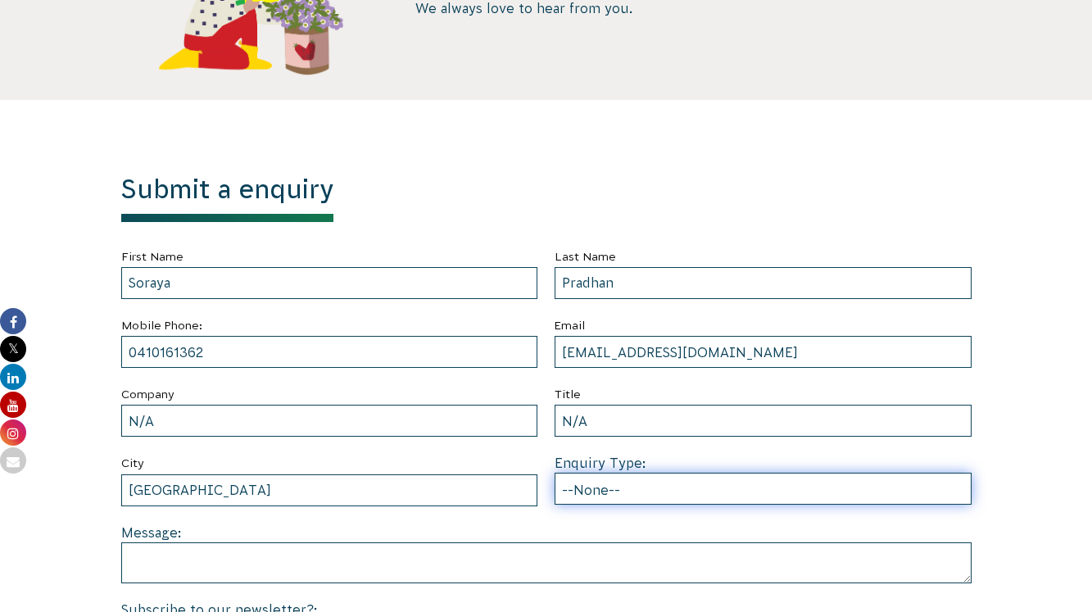
click at [623, 484] on select "--None-- Partnering on conservation and community projects Financial sponsorshi…" at bounding box center [763, 489] width 417 height 32
select select "Individual volunteering"
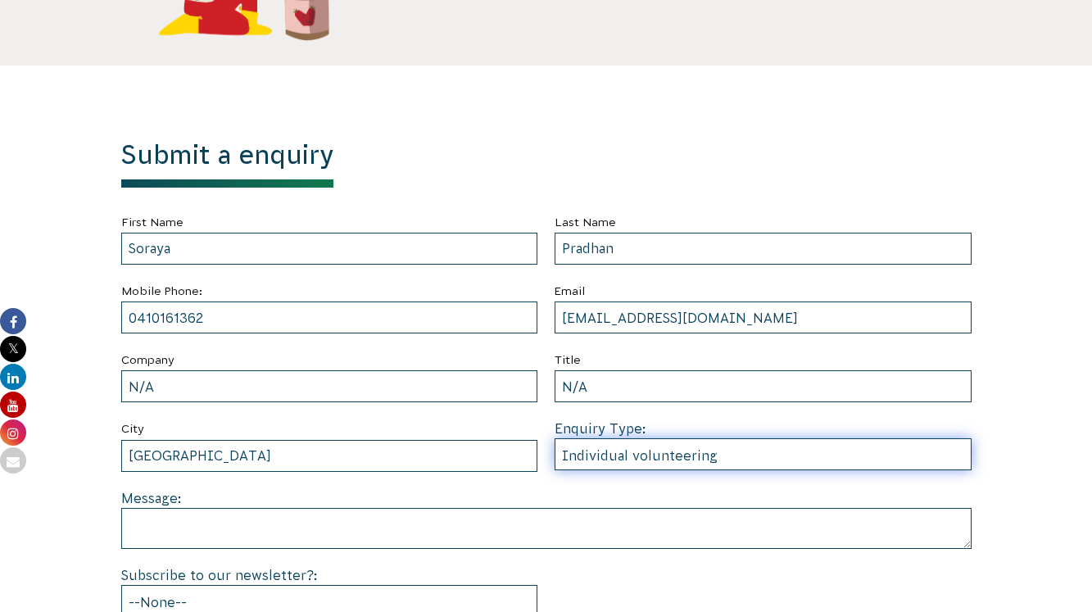
scroll to position [643, 0]
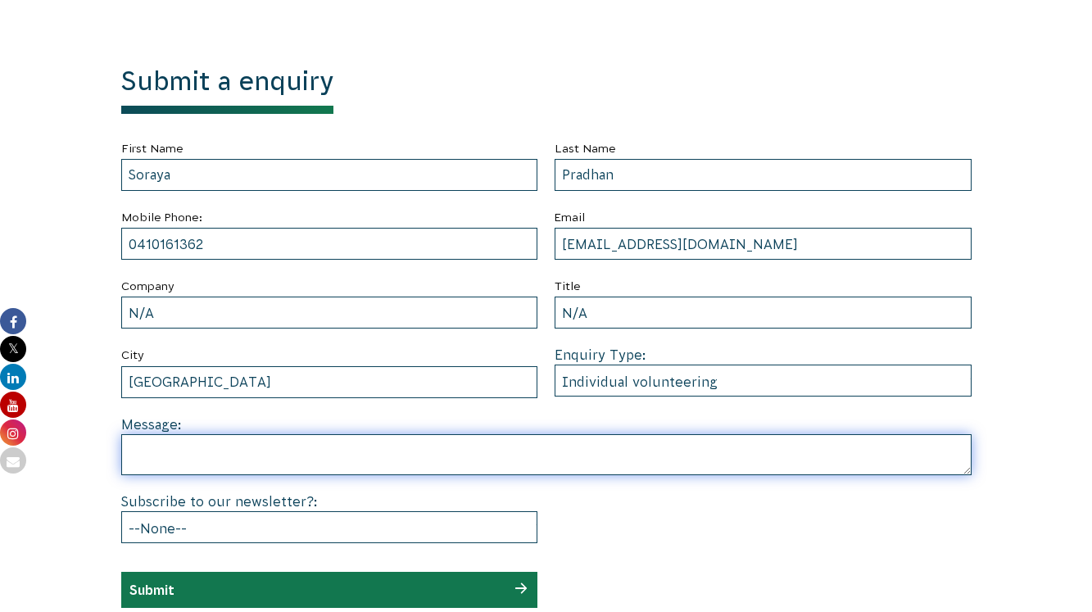
drag, startPoint x: 469, startPoint y: 496, endPoint x: 389, endPoint y: 453, distance: 90.5
click at [389, 453] on textarea at bounding box center [546, 454] width 850 height 41
paste textarea "Hi all - I'm interested in your mission and keen to help out in any way I can. …"
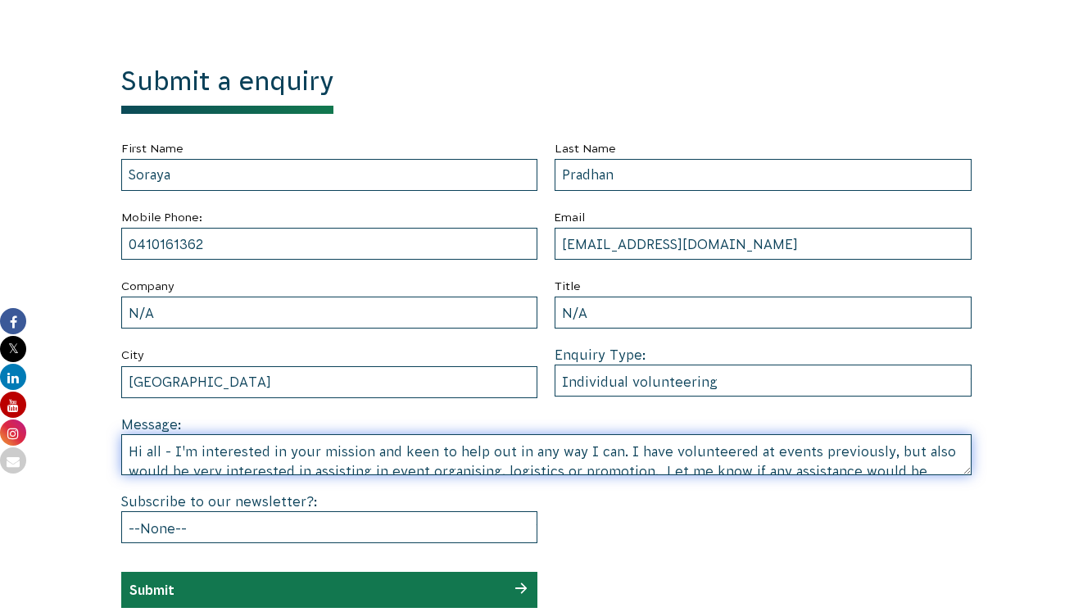
scroll to position [24, 0]
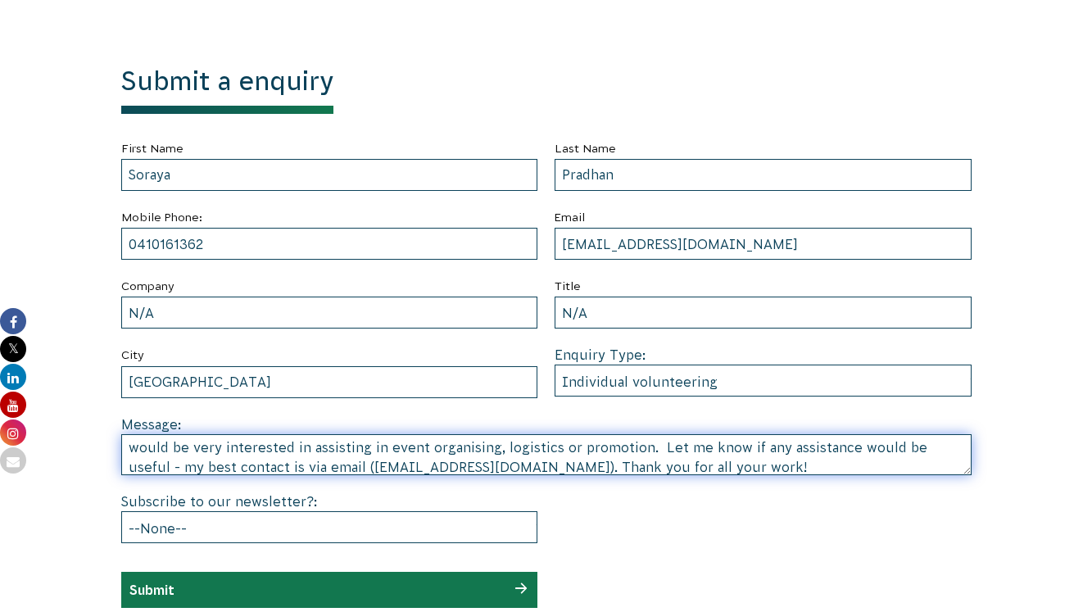
type textarea "Hi all - I'm interested in your mission and keen to help out in any way I can. …"
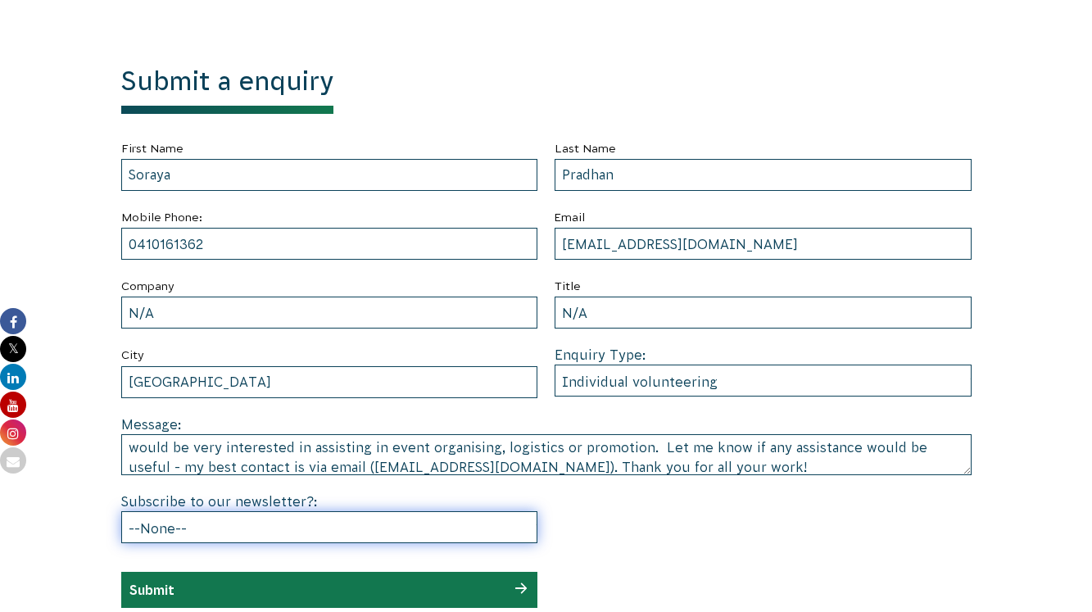
click at [331, 522] on select "--None-- Yes No" at bounding box center [329, 527] width 417 height 32
select select "No"
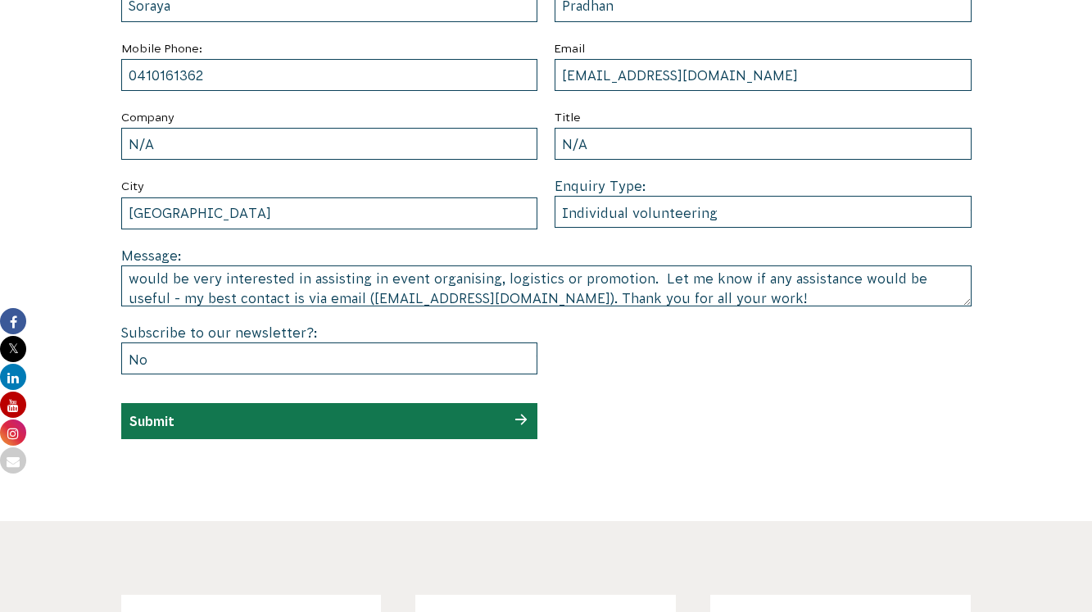
scroll to position [827, 0]
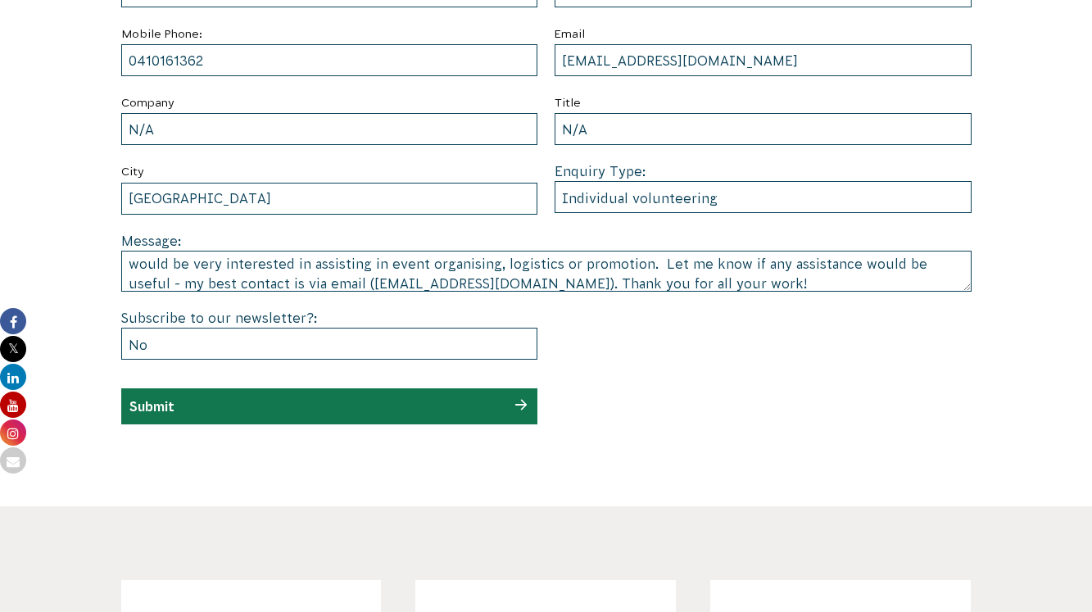
click at [567, 466] on section "Submit a enquiry First Name Soraya Last Name Pradhan Mobile Phone: 0410161362 E…" at bounding box center [546, 157] width 1092 height 698
click at [496, 419] on div "Submit" at bounding box center [329, 406] width 417 height 36
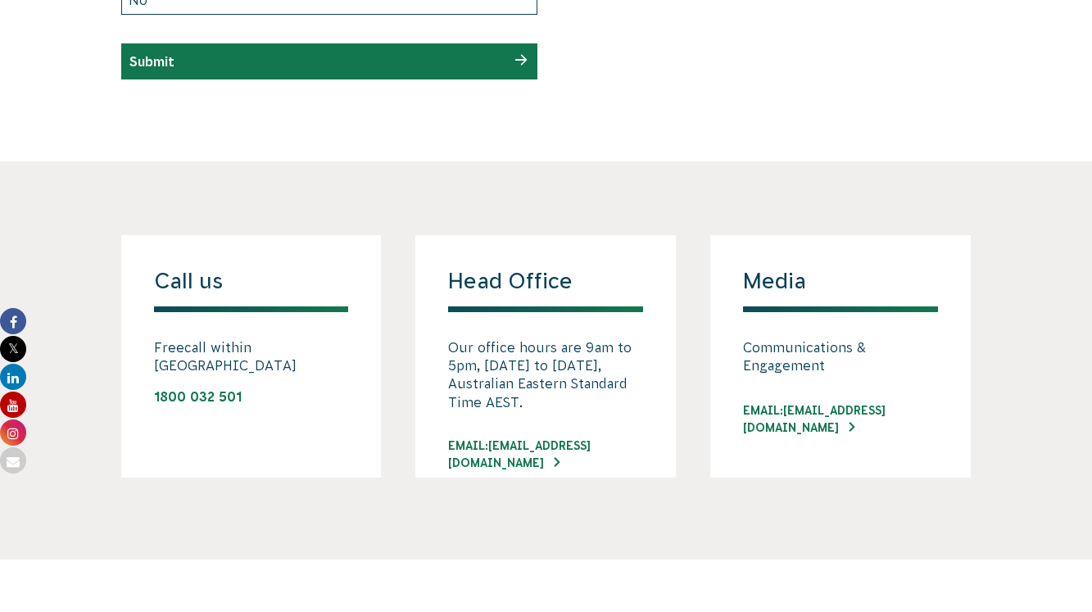
scroll to position [966, 0]
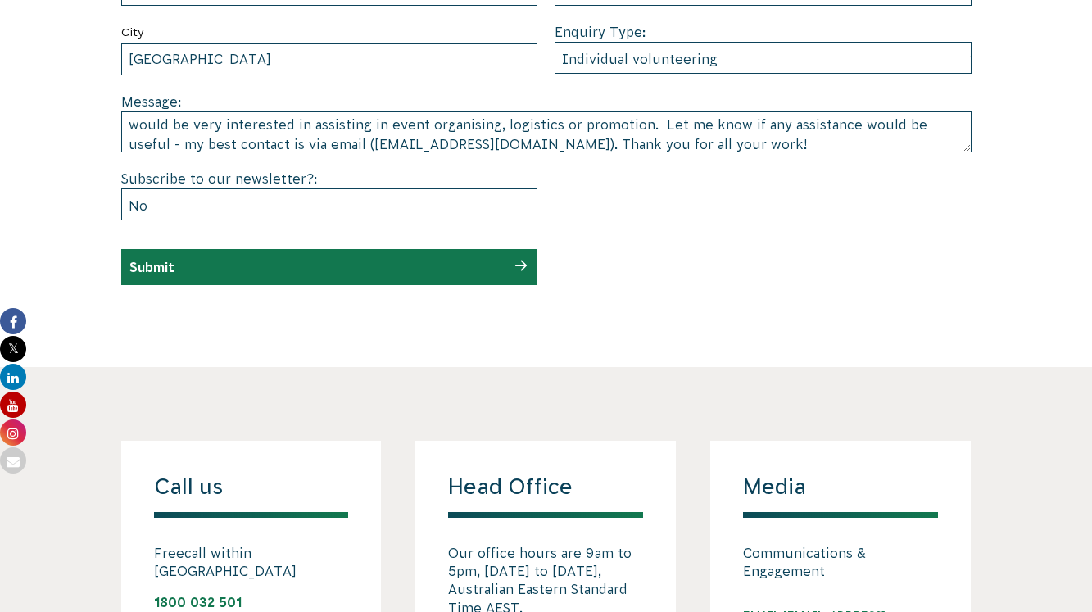
click at [499, 270] on div "Submit" at bounding box center [329, 267] width 417 height 36
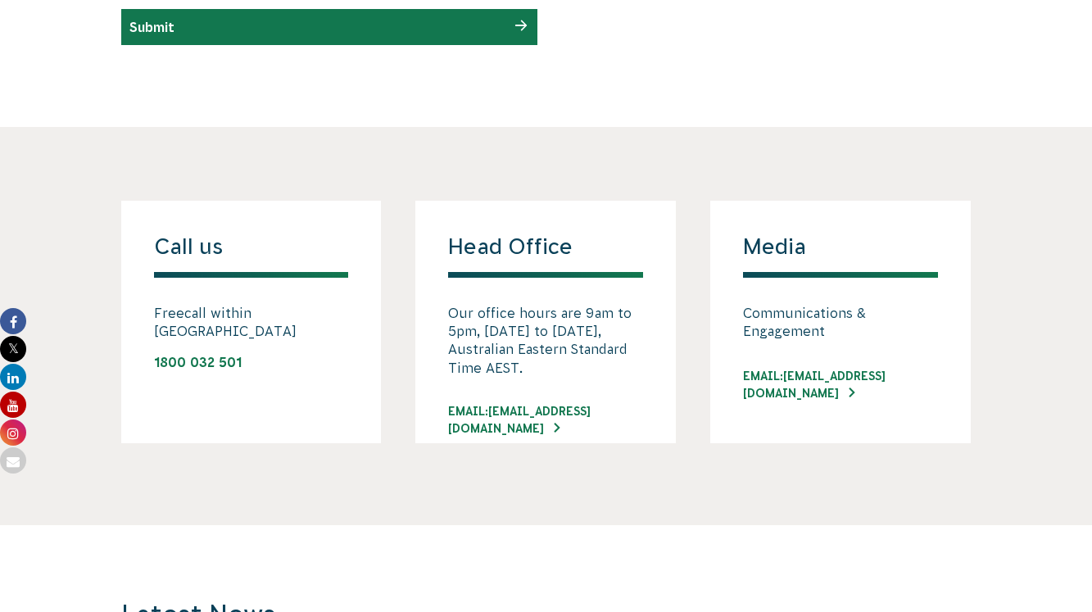
scroll to position [1274, 0]
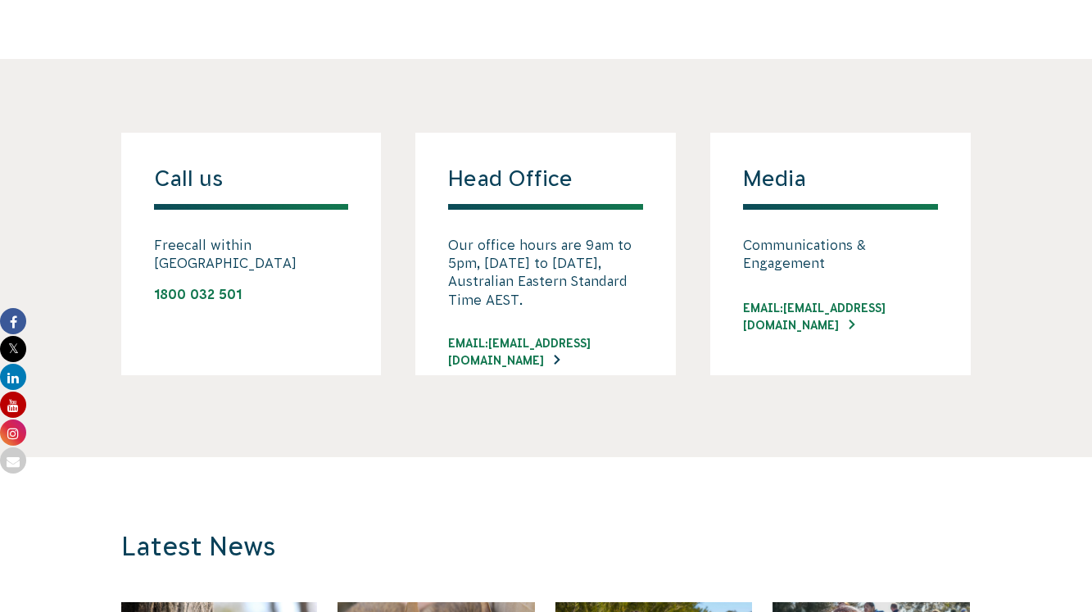
click at [606, 346] on link "EMAIL: INFO@CVA.ORG.AU" at bounding box center [545, 352] width 195 height 34
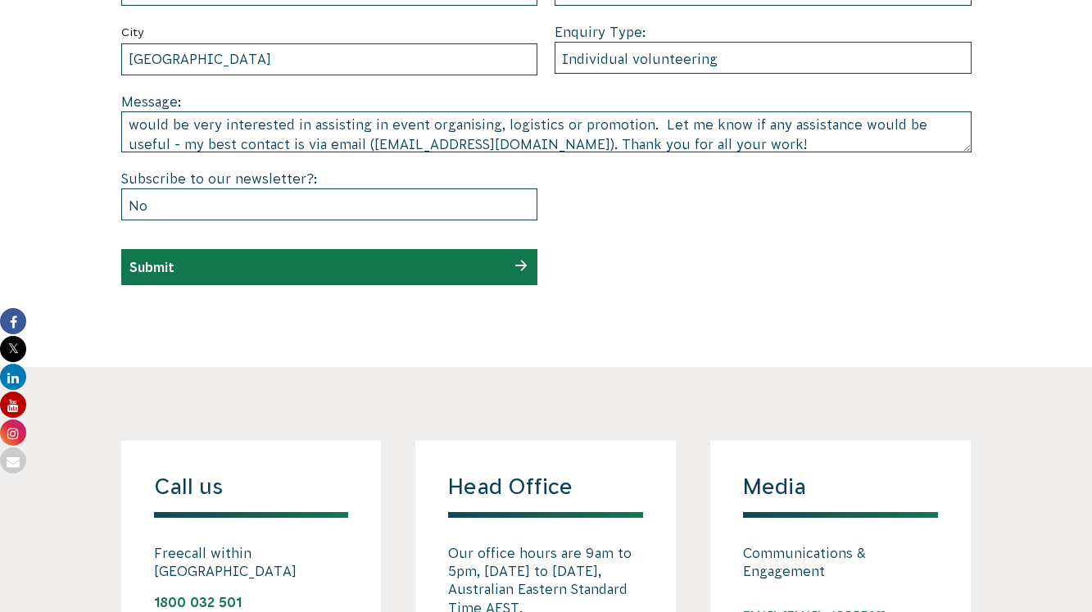
scroll to position [884, 0]
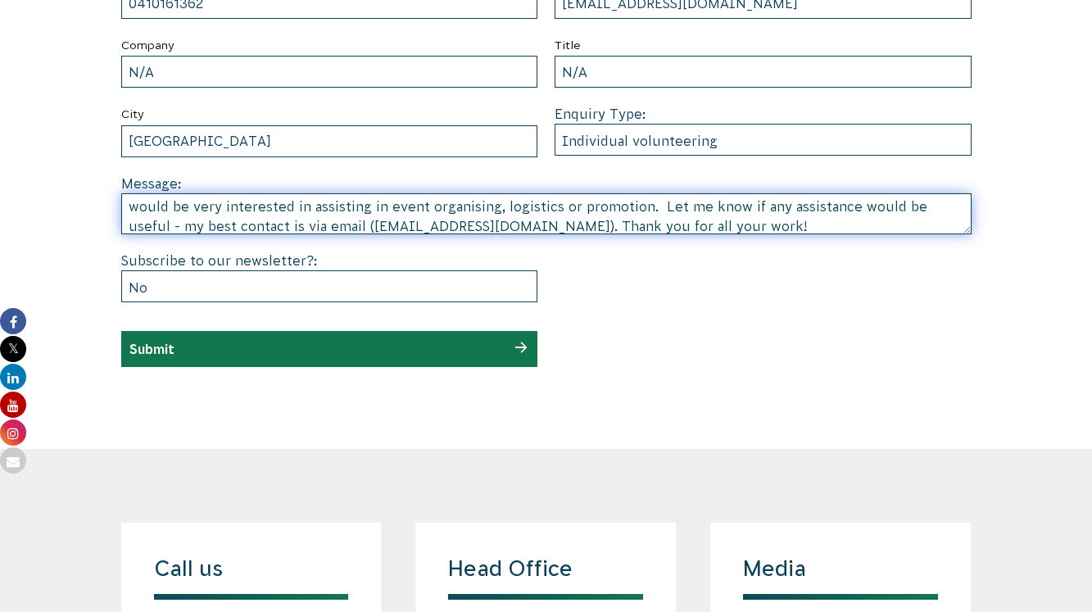
click at [433, 220] on textarea "Hi all - I'm interested in your mission and keen to help out in any way I can. …" at bounding box center [546, 213] width 850 height 41
